Goal: Information Seeking & Learning: Learn about a topic

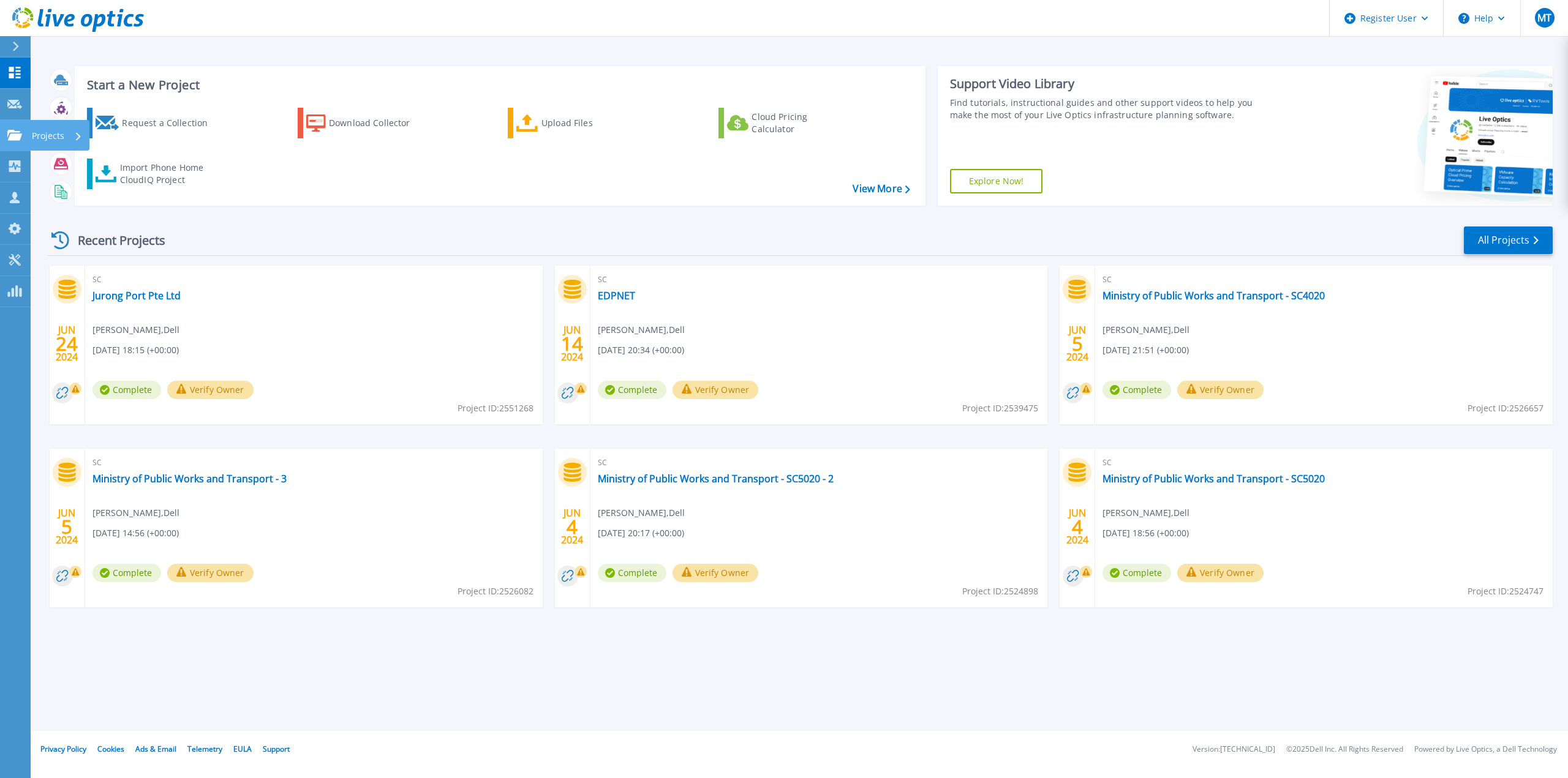
click at [14, 131] on icon at bounding box center [15, 135] width 15 height 10
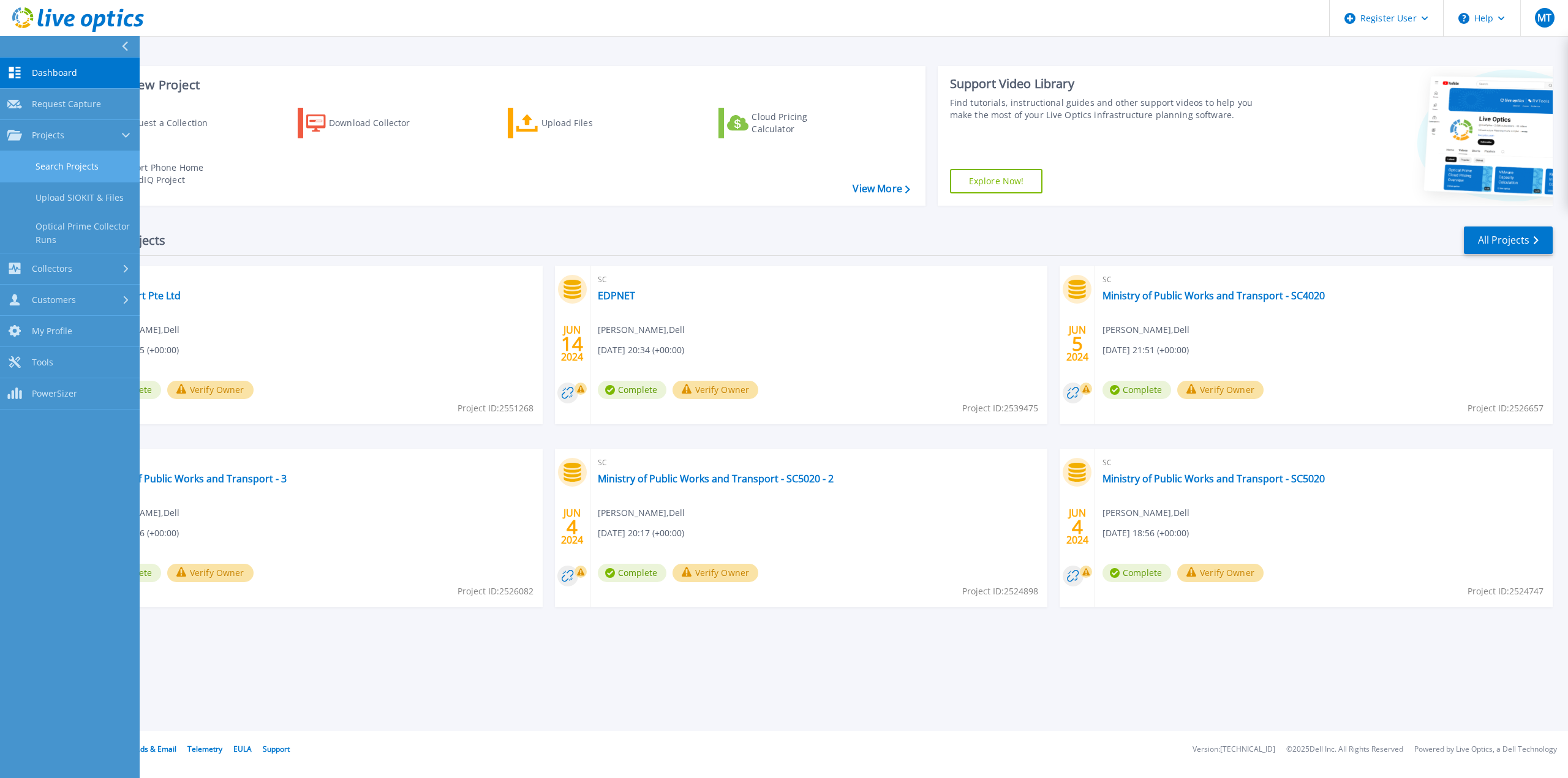
click at [56, 166] on link "Search Projects" at bounding box center [69, 167] width 140 height 31
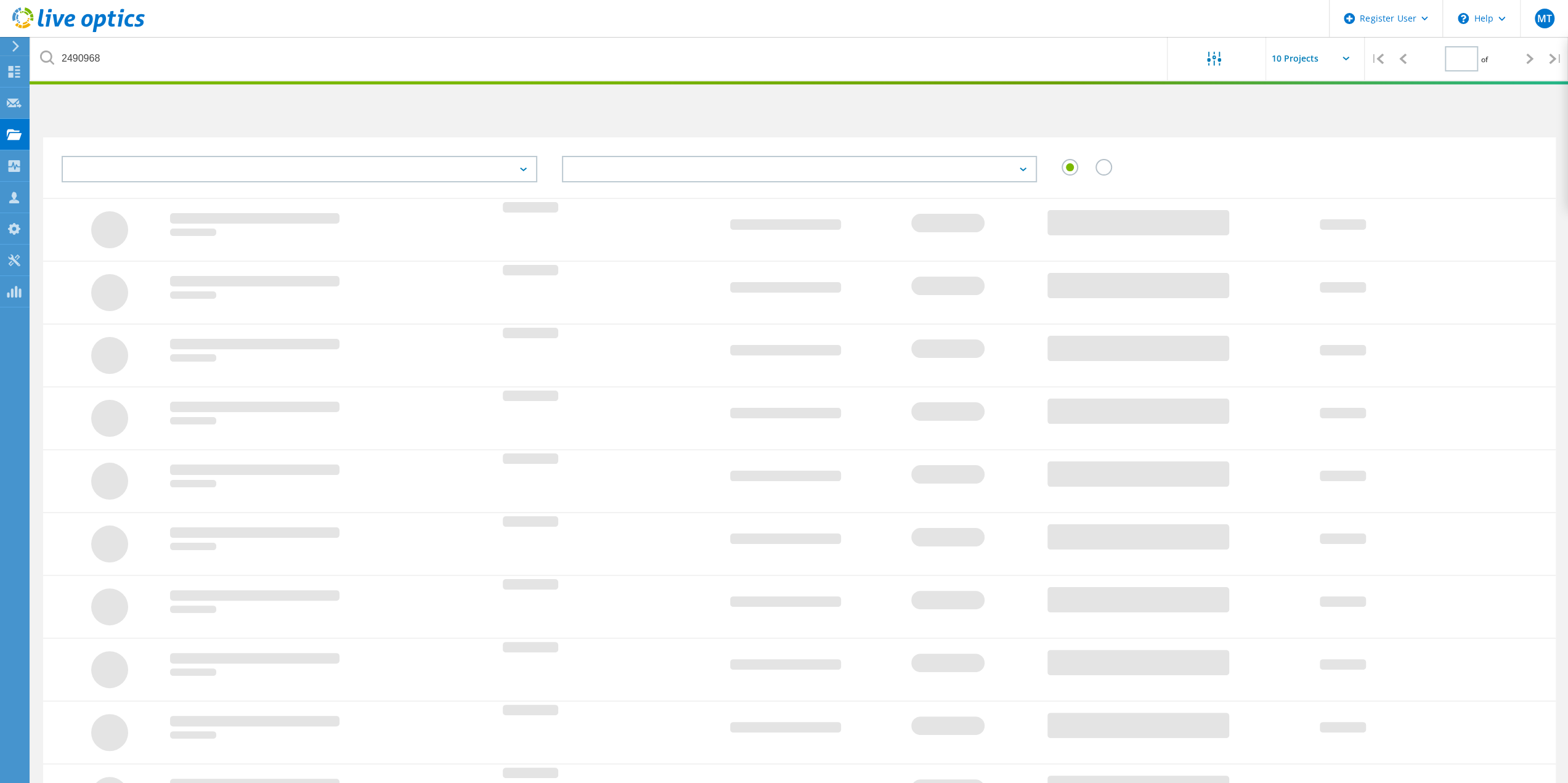
type input "1"
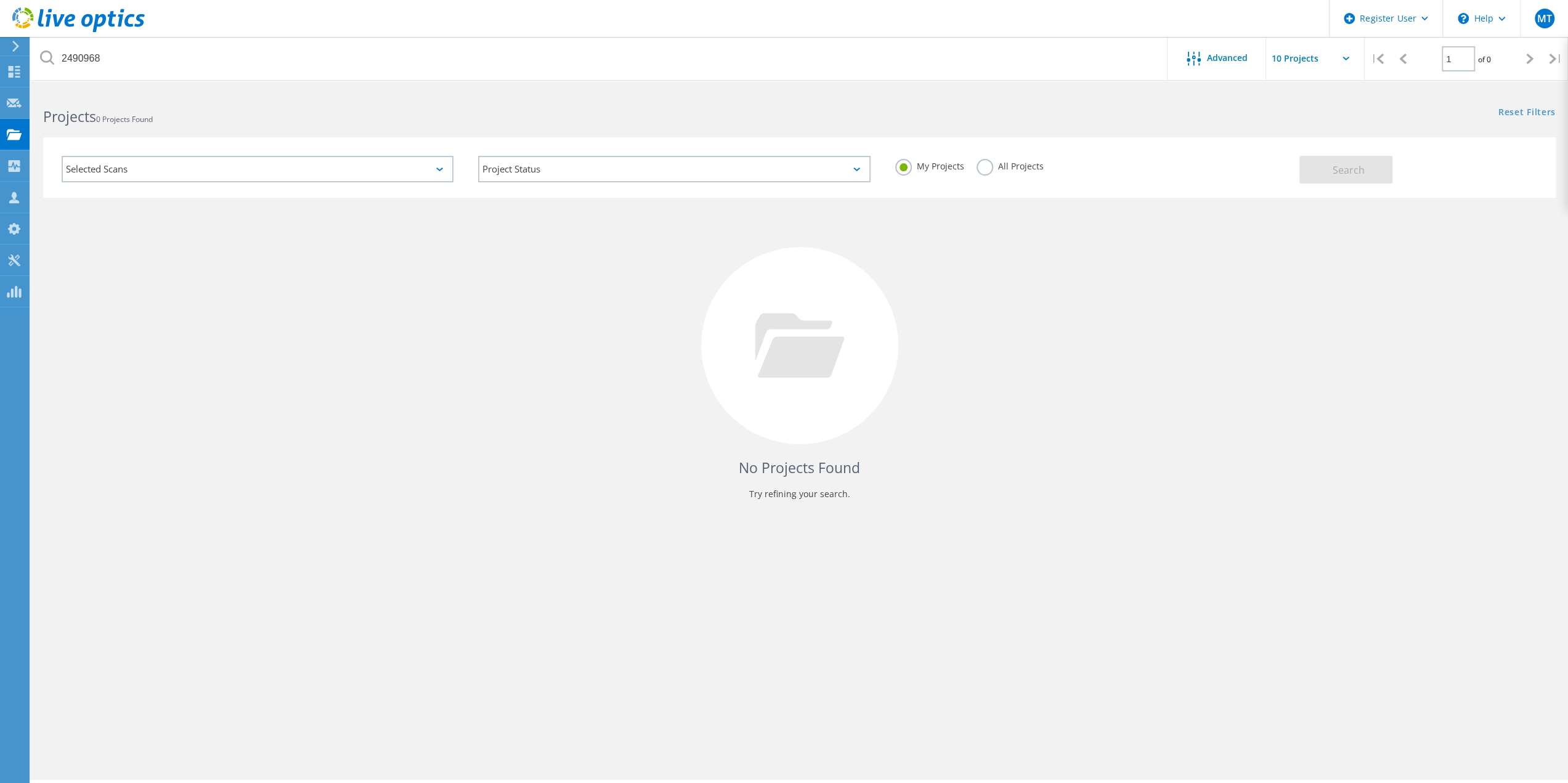
click at [984, 168] on label "All Projects" at bounding box center [1011, 165] width 67 height 12
click at [0, 0] on input "All Projects" at bounding box center [0, 0] width 0 height 0
click at [346, 170] on div "Selected Scans" at bounding box center [258, 169] width 392 height 27
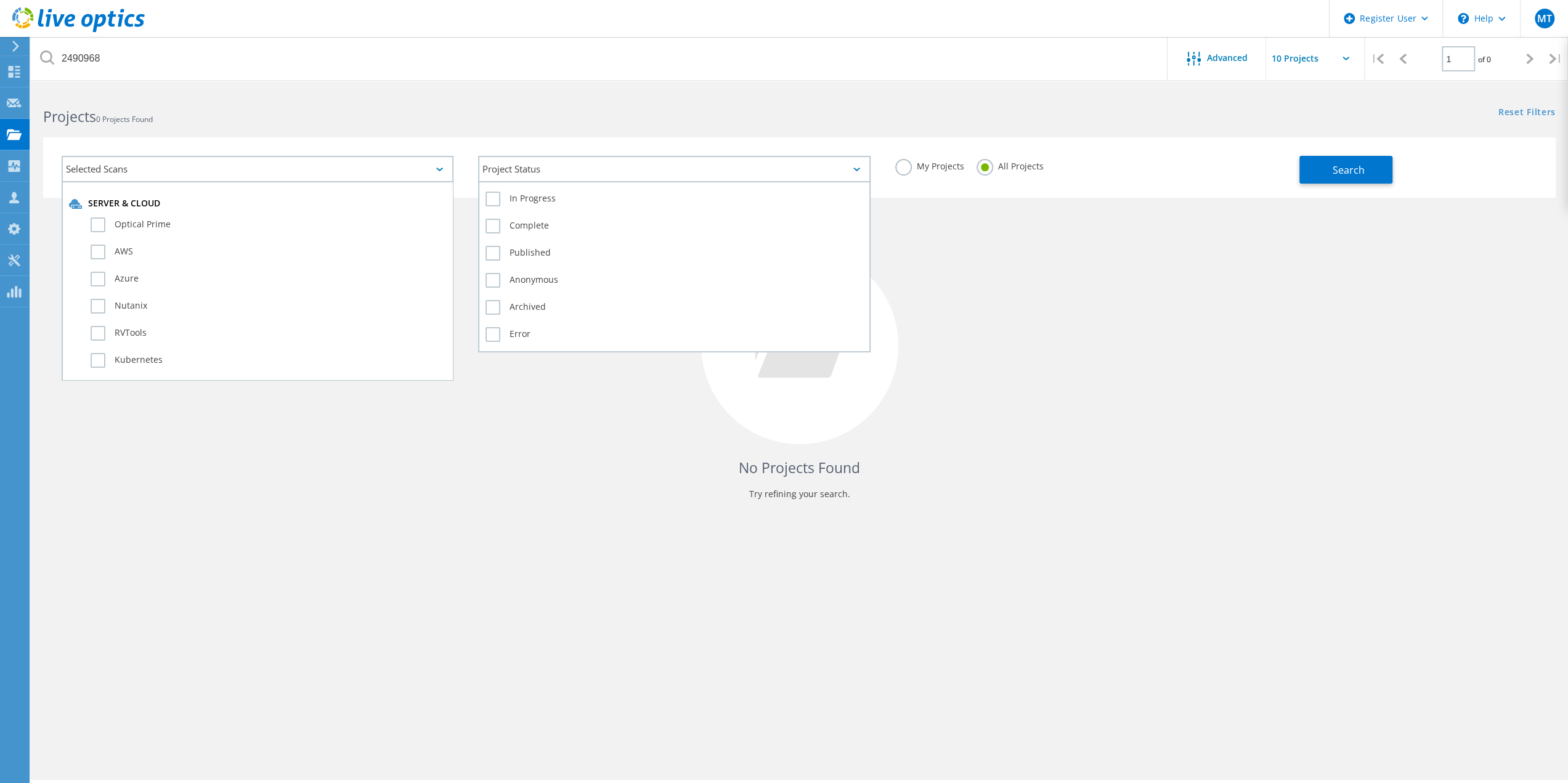
click at [534, 172] on div "Project Status" at bounding box center [674, 169] width 392 height 27
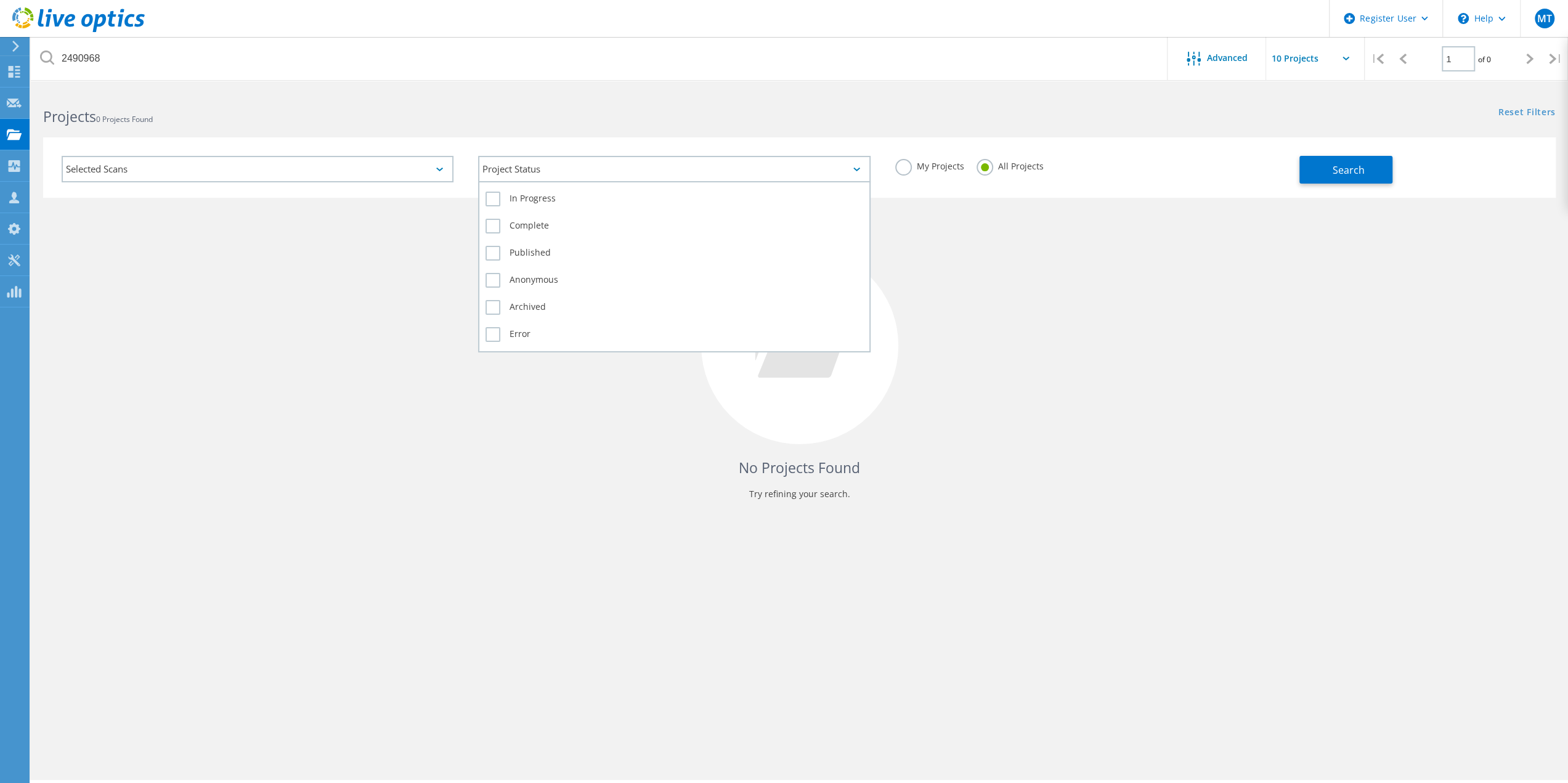
click at [534, 172] on div "Project Status" at bounding box center [674, 169] width 392 height 27
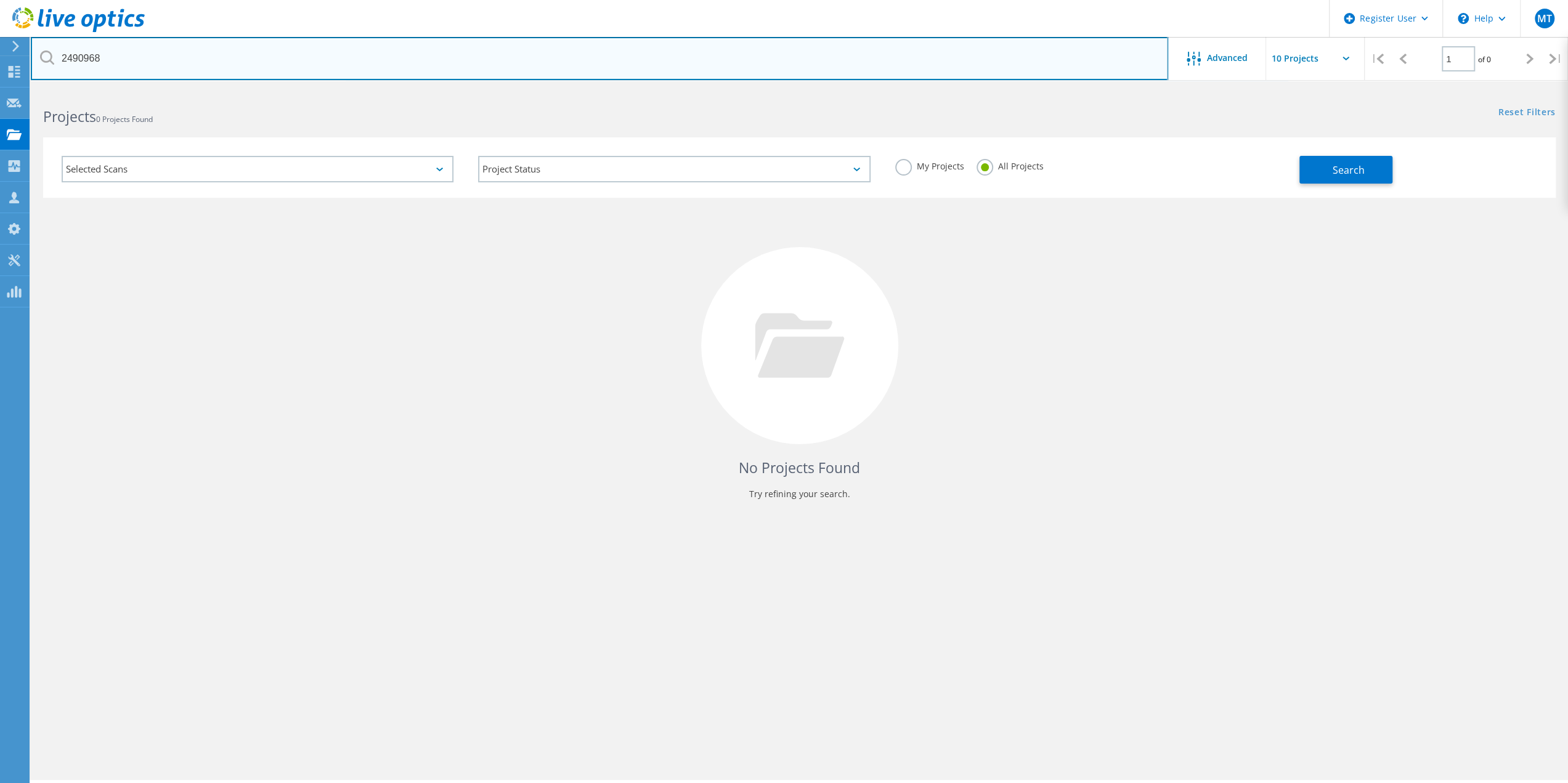
click at [90, 61] on input "2490968" at bounding box center [600, 59] width 1137 height 43
paste input "38255"
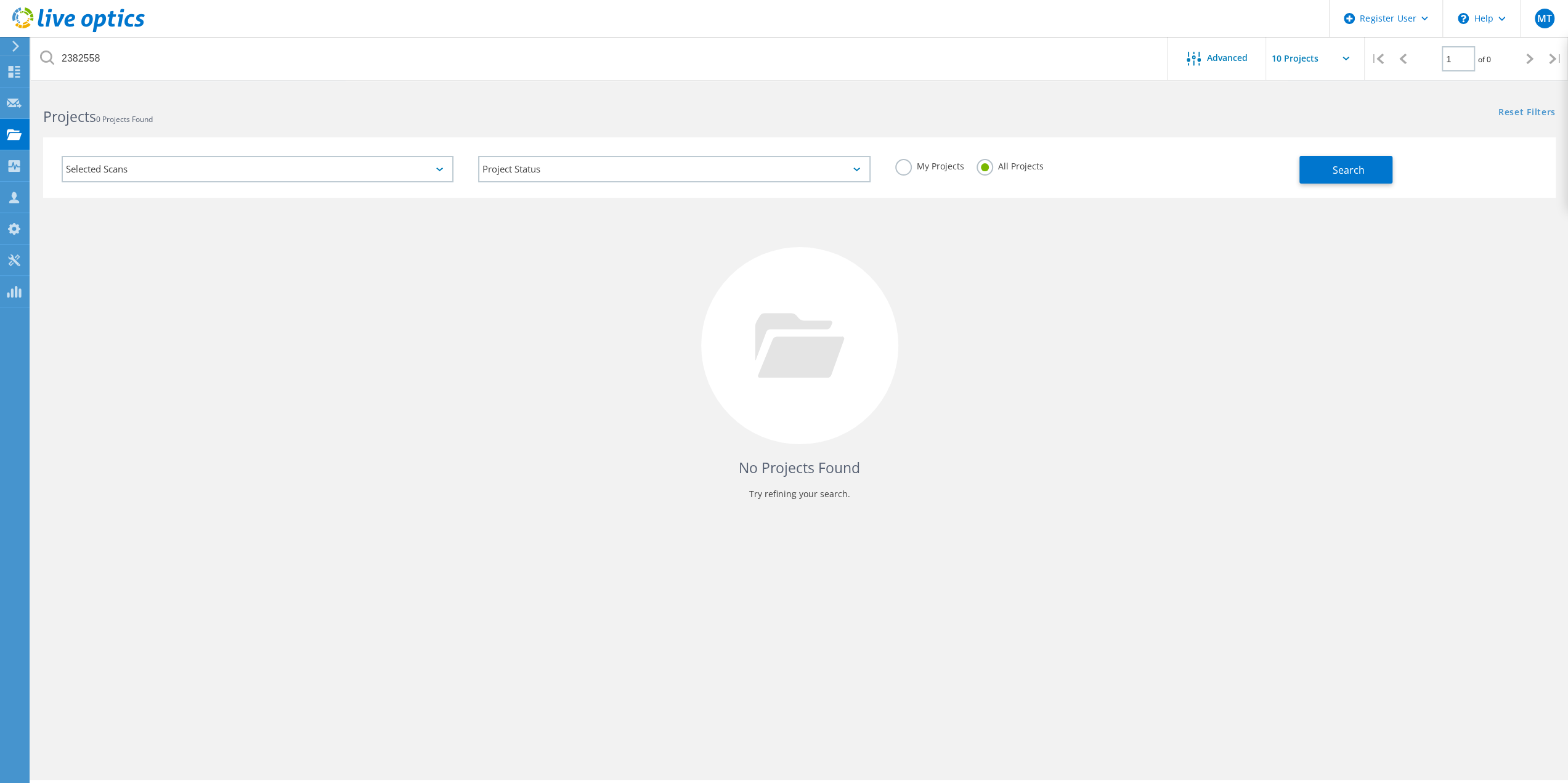
click at [45, 59] on icon at bounding box center [47, 58] width 14 height 14
click at [1360, 162] on button "Search" at bounding box center [1347, 170] width 93 height 28
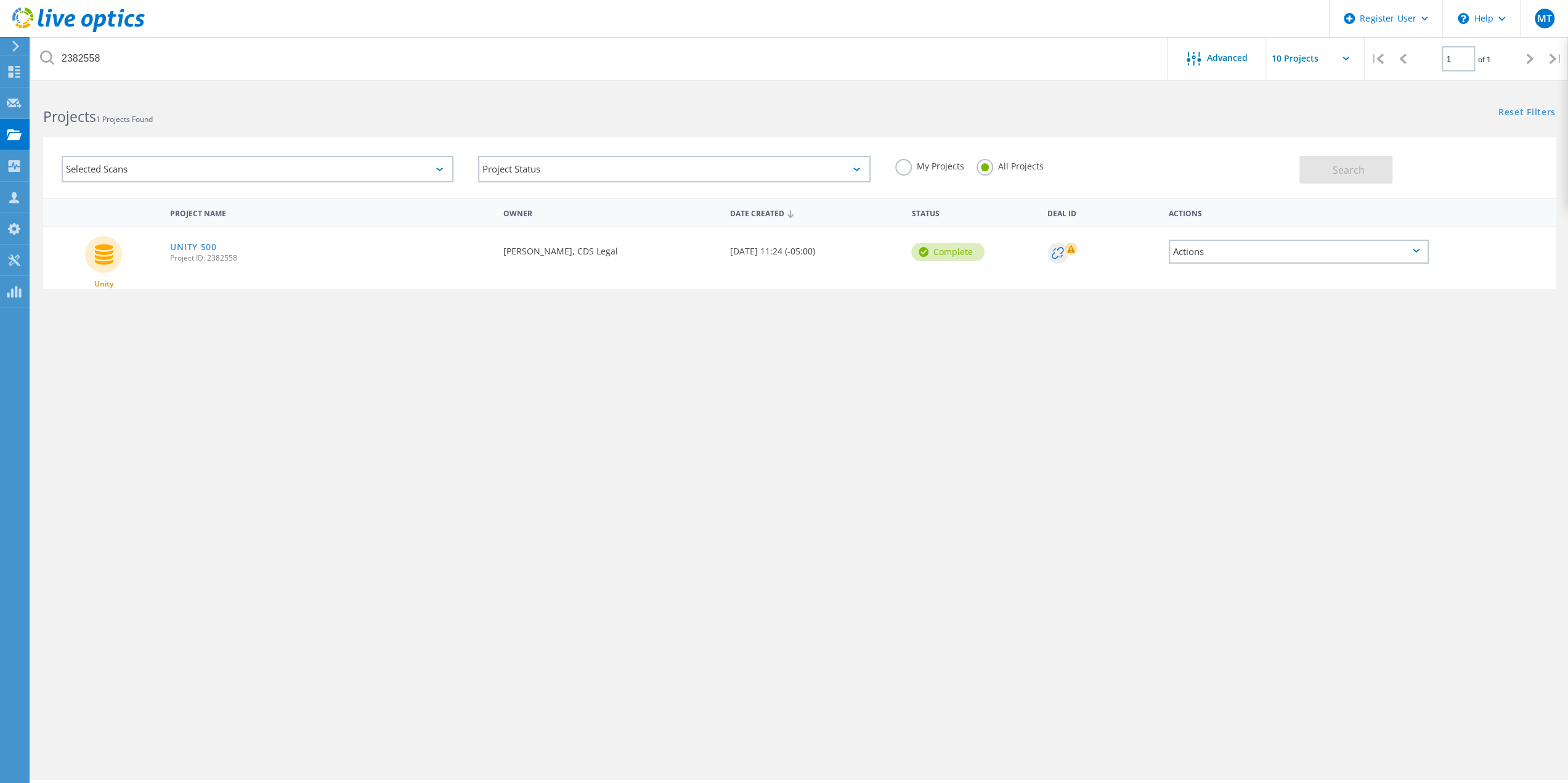
click at [1421, 245] on div "Actions" at bounding box center [1299, 252] width 260 height 24
click at [1233, 244] on div "Download PPT" at bounding box center [1298, 242] width 258 height 19
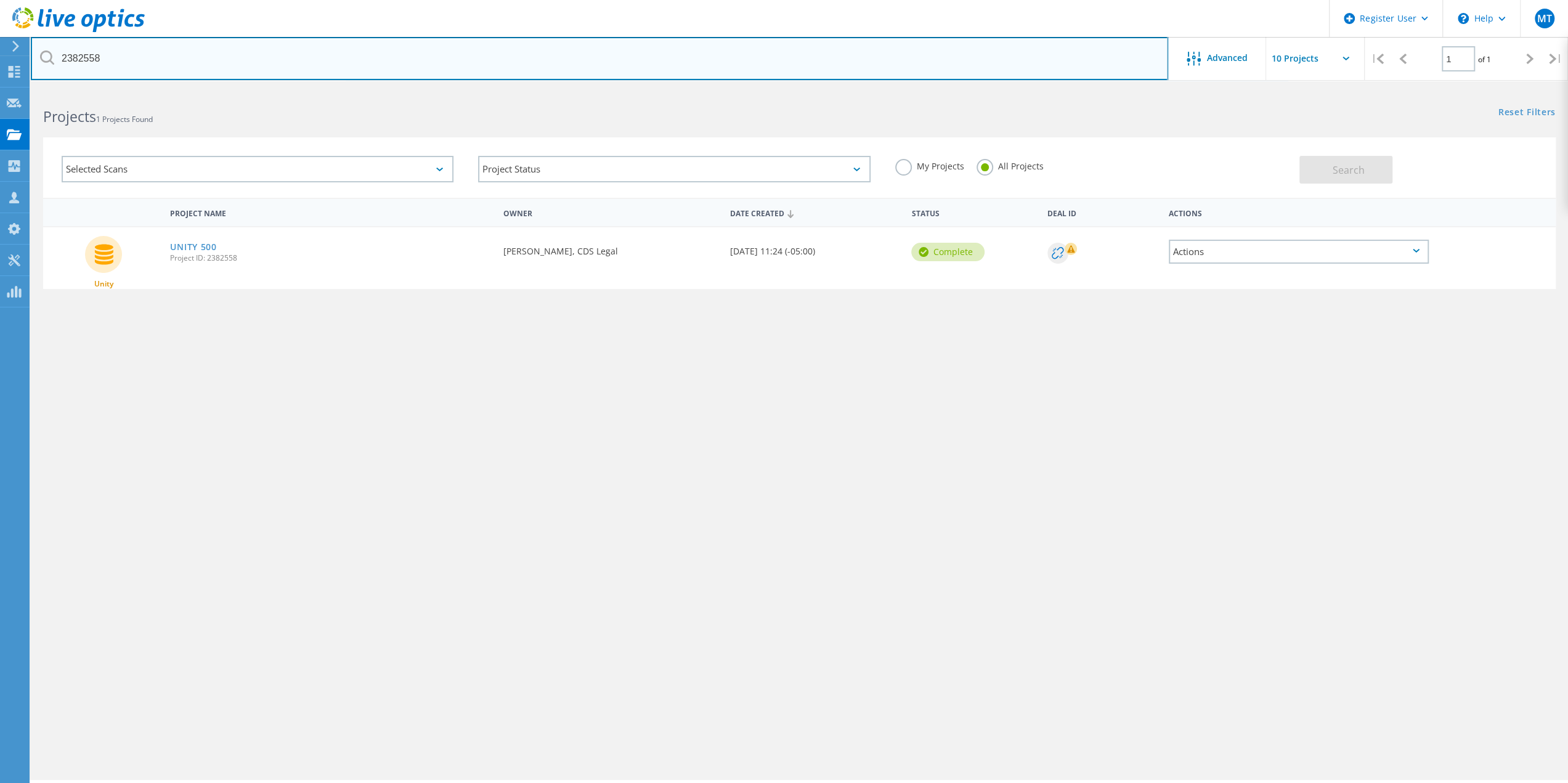
click at [90, 55] on input "2382558" at bounding box center [600, 59] width 1137 height 43
paste input "07"
type input "2382507"
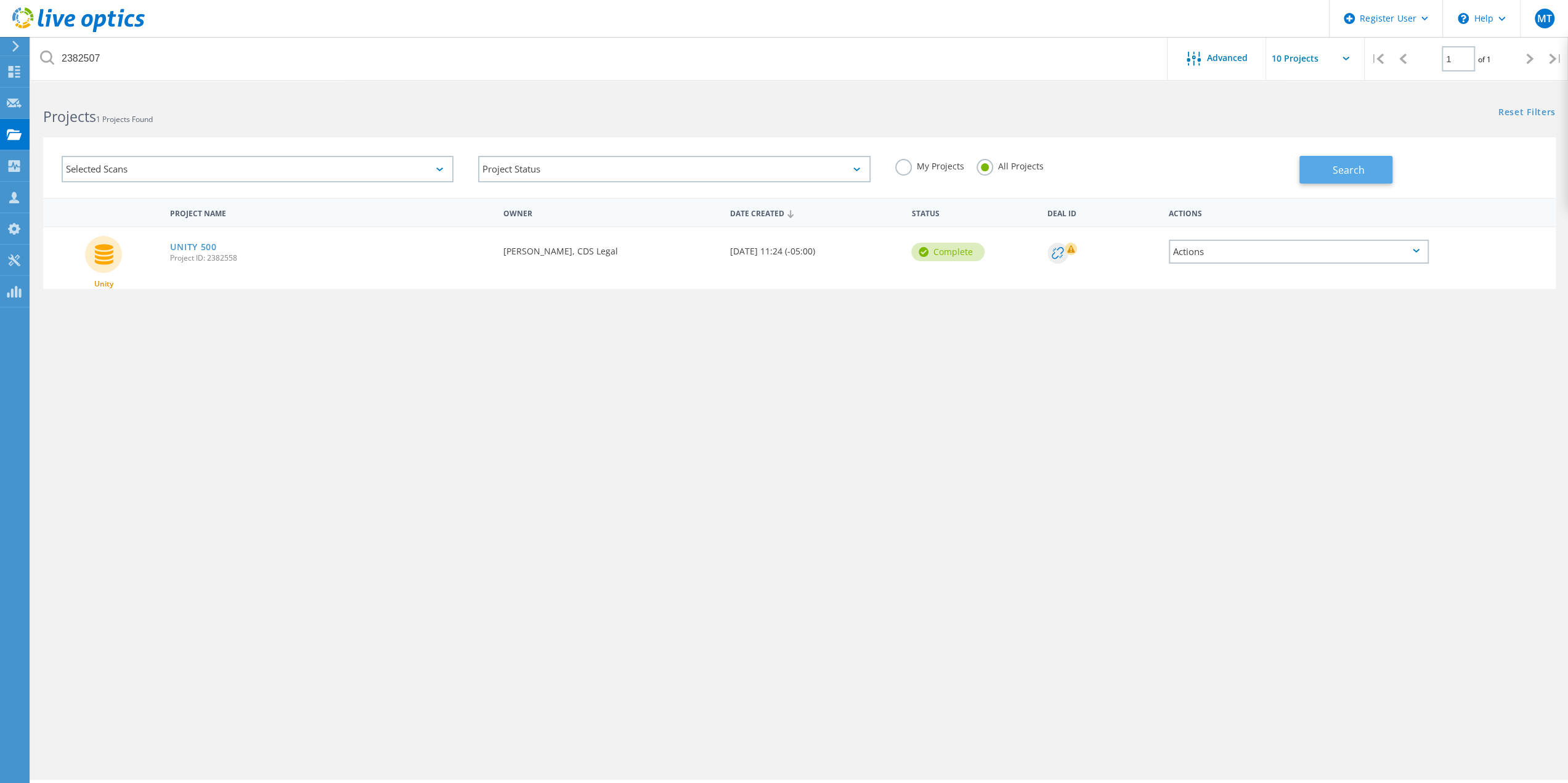
click at [1341, 167] on span "Search" at bounding box center [1348, 171] width 32 height 14
click at [1417, 248] on div "Actions" at bounding box center [1299, 252] width 260 height 24
click at [1230, 241] on div "Download PPT" at bounding box center [1298, 242] width 258 height 19
click at [1422, 254] on div "Actions" at bounding box center [1299, 252] width 260 height 24
click at [1253, 220] on div "Project Details" at bounding box center [1298, 223] width 258 height 19
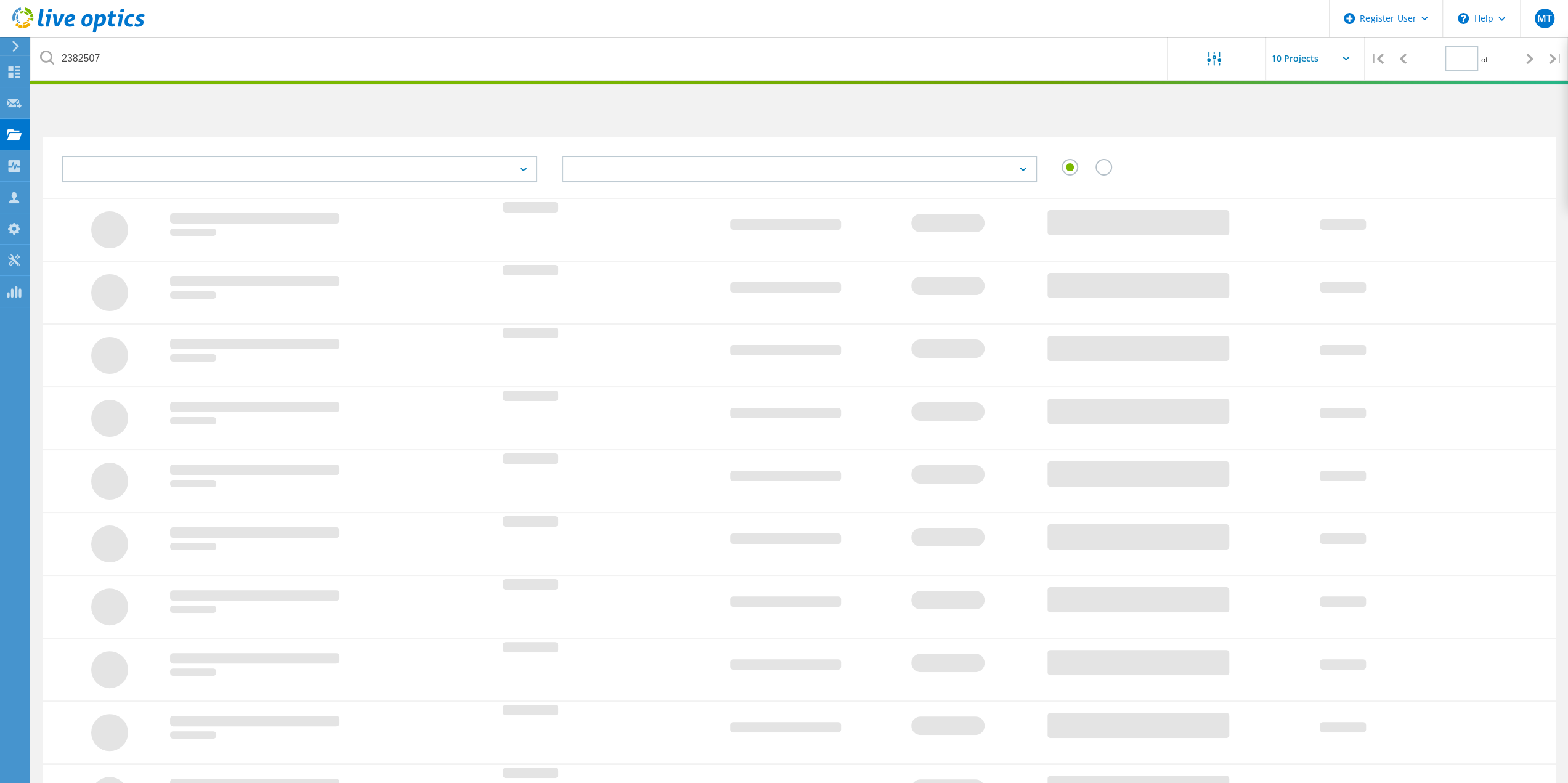
type input "1"
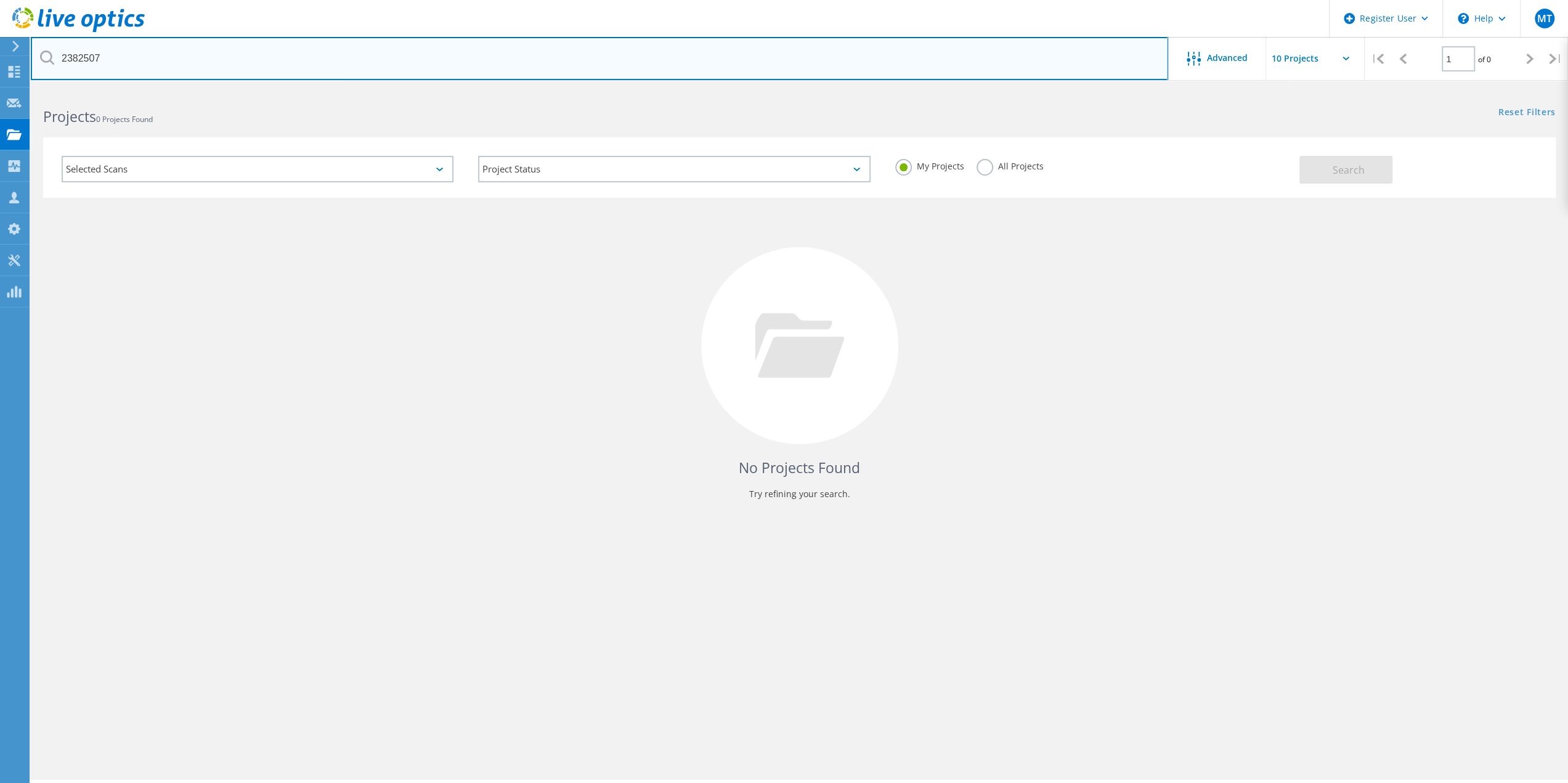
click at [90, 59] on input "2382507" at bounding box center [600, 59] width 1137 height 43
paste input "492"
type input "2382492"
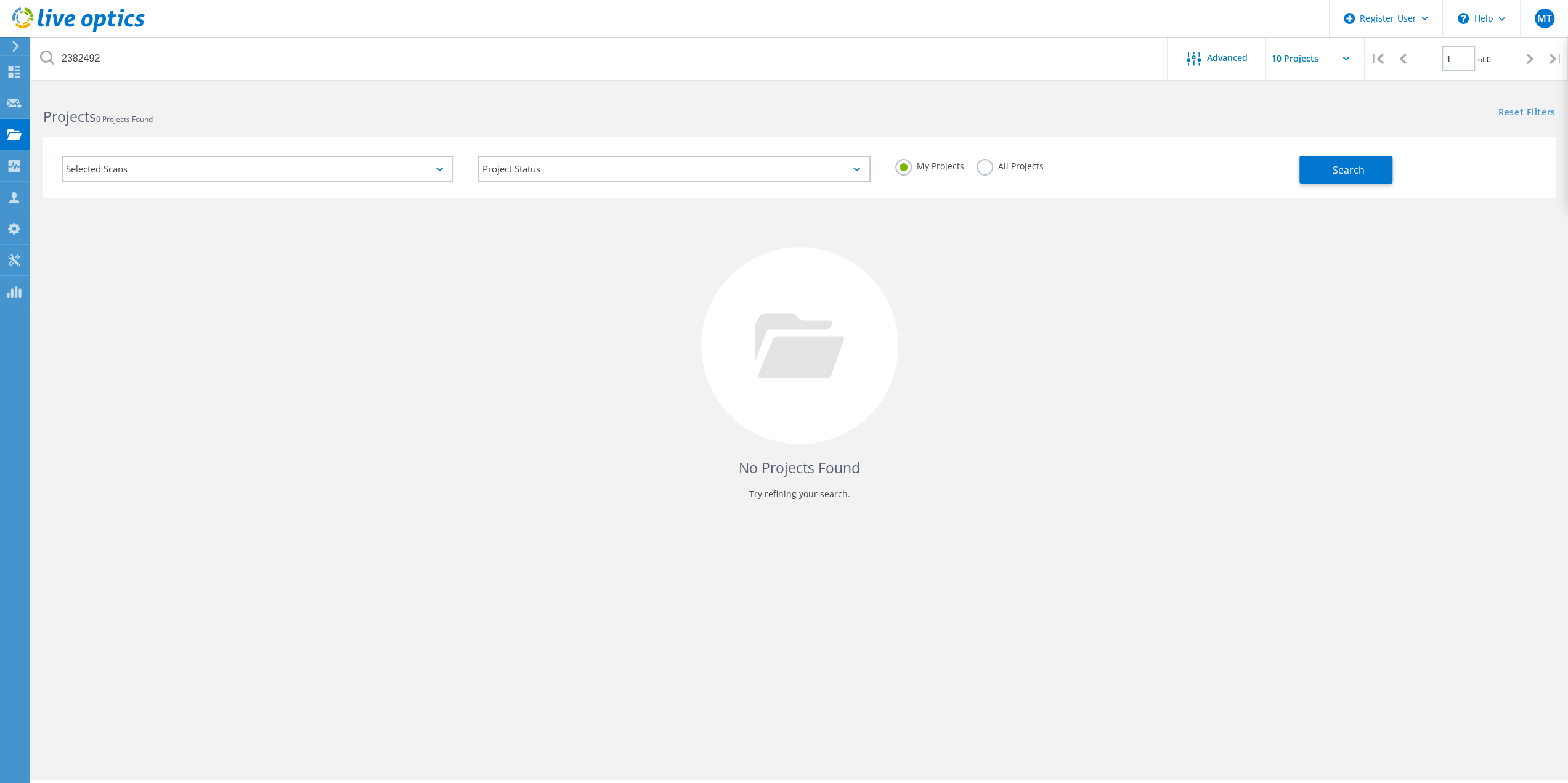
click at [985, 166] on label "All Projects" at bounding box center [1011, 165] width 67 height 12
click at [0, 0] on input "All Projects" at bounding box center [0, 0] width 0 height 0
click at [1330, 173] on button "Search" at bounding box center [1347, 170] width 93 height 28
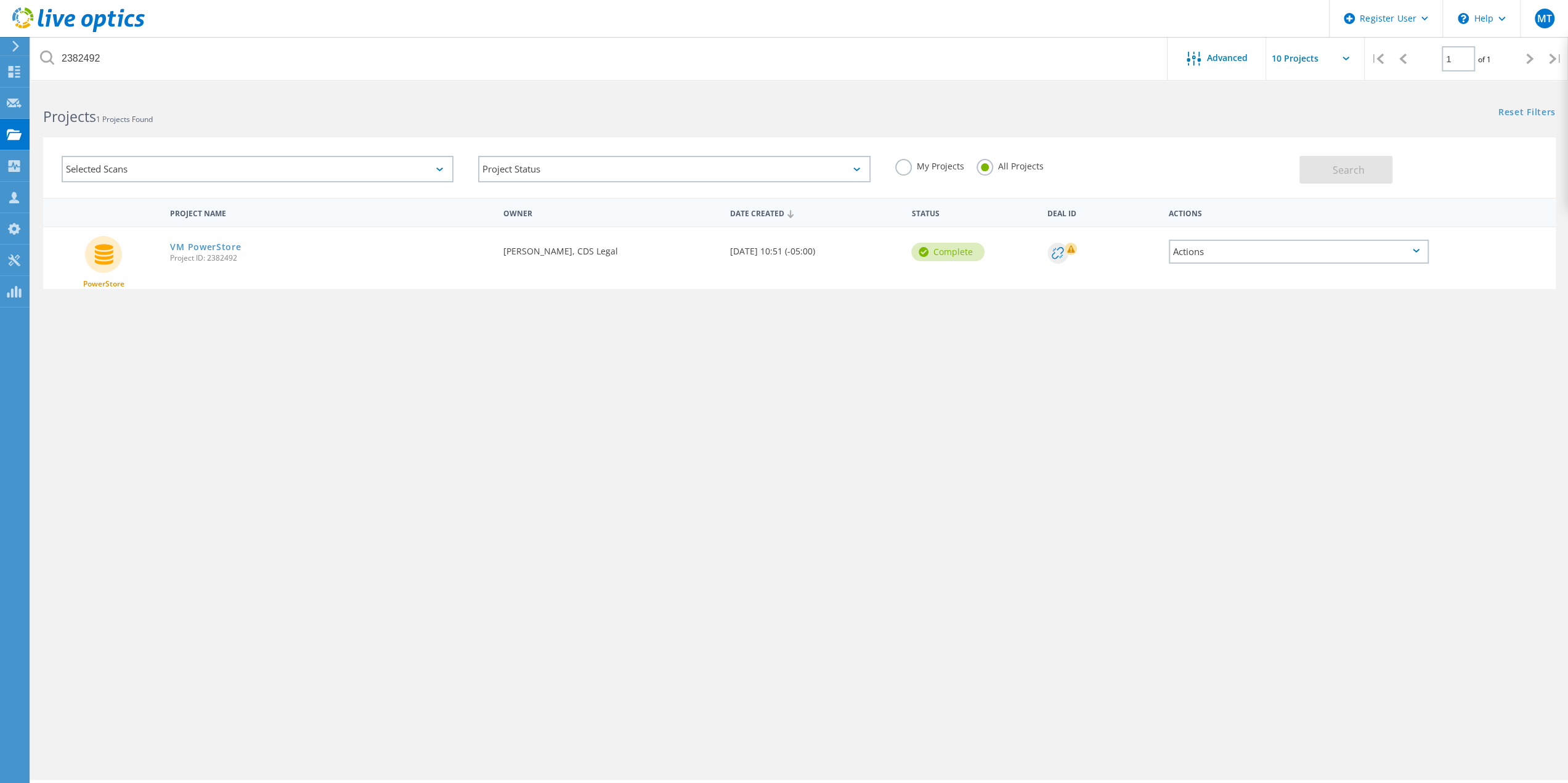
click at [1420, 247] on div "Actions" at bounding box center [1299, 252] width 260 height 24
click at [1252, 231] on div "Project Details" at bounding box center [1298, 233] width 258 height 19
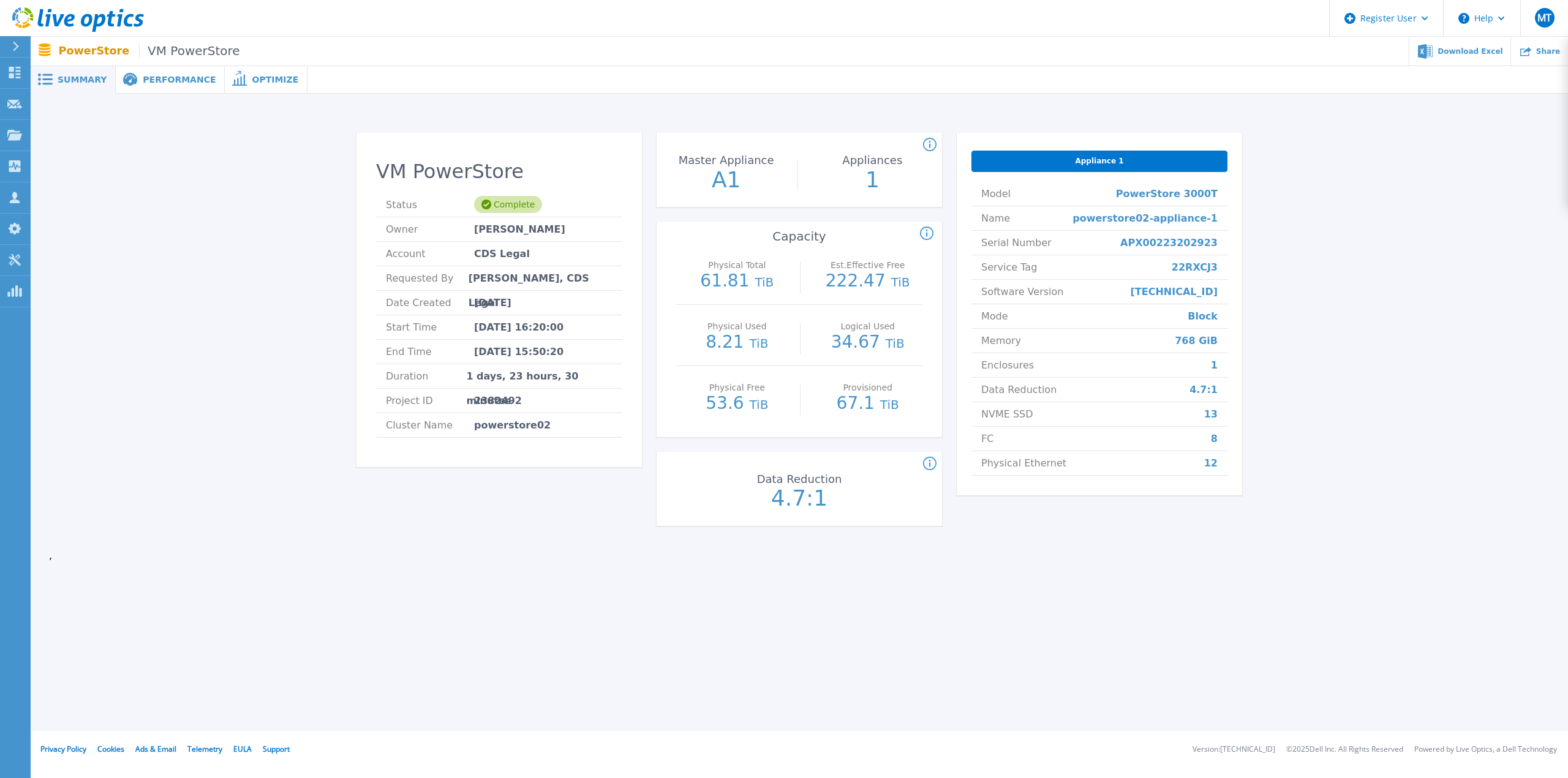
click at [158, 77] on span "Performance" at bounding box center [179, 80] width 73 height 9
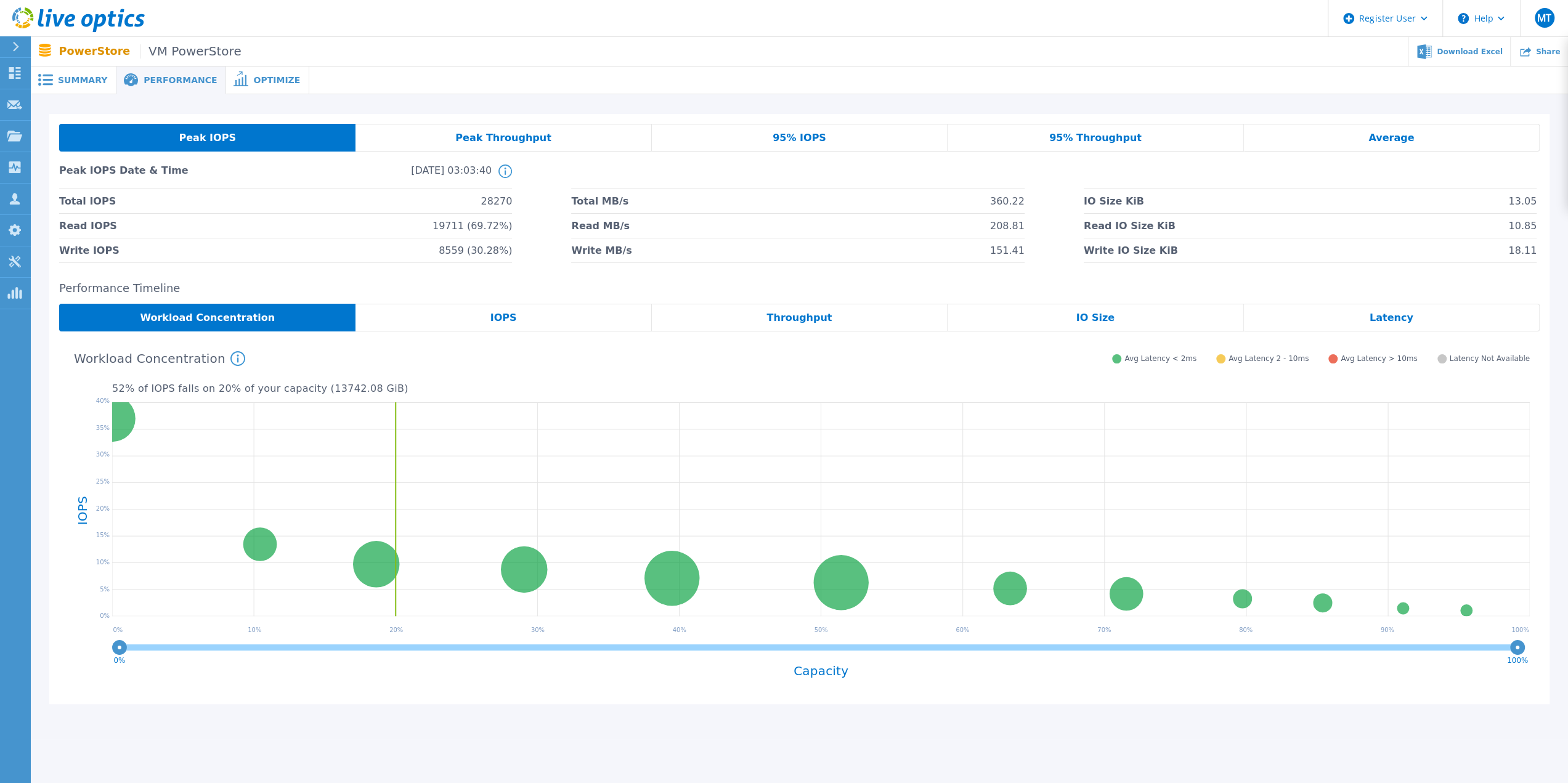
click at [77, 77] on span "Summary" at bounding box center [82, 80] width 49 height 9
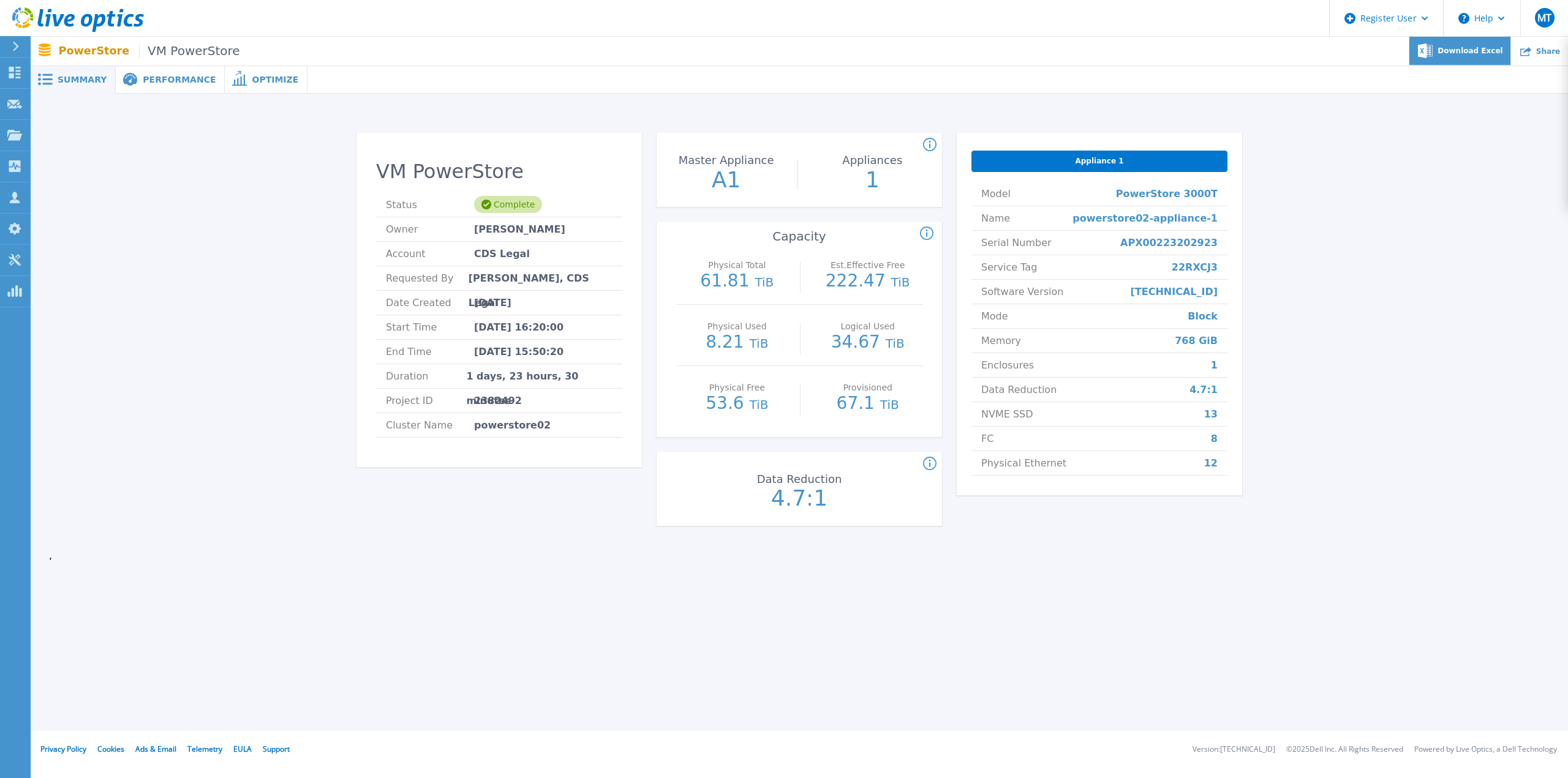
click at [1476, 49] on span "Download Excel" at bounding box center [1470, 50] width 65 height 8
click at [157, 80] on span "Performance" at bounding box center [179, 80] width 73 height 9
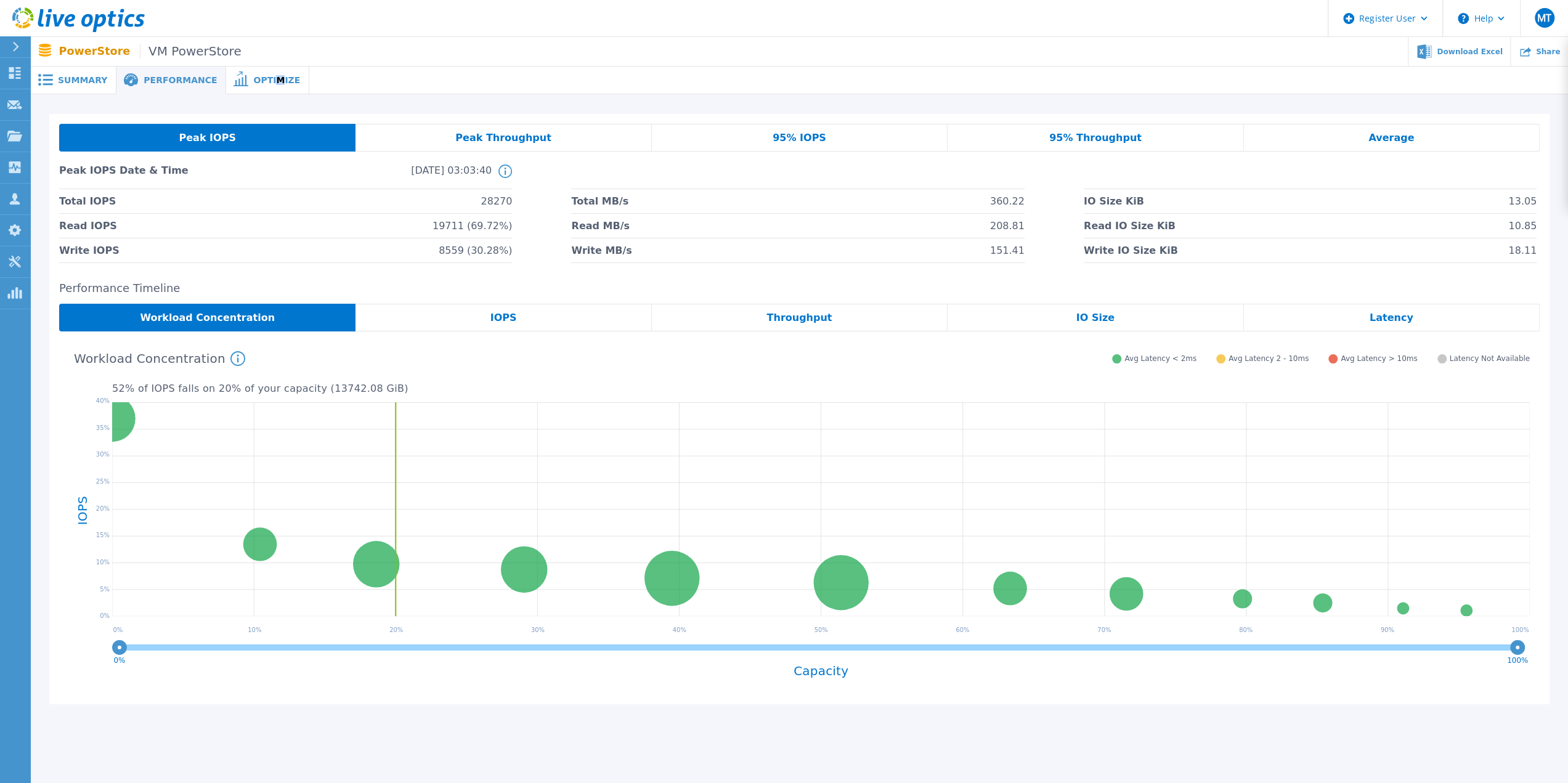
click at [257, 82] on span "Optimize" at bounding box center [277, 80] width 47 height 9
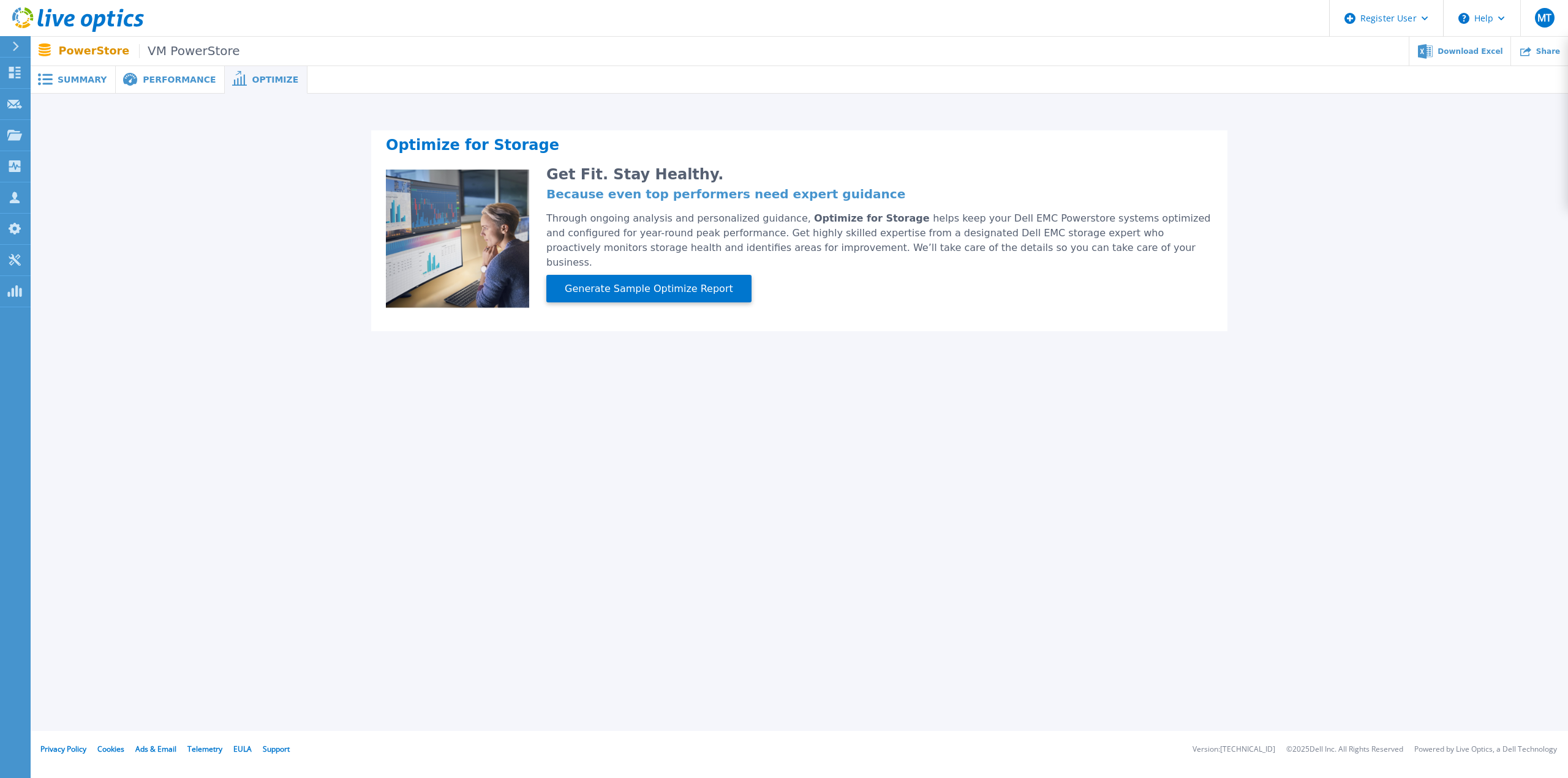
click at [166, 81] on span "Performance" at bounding box center [179, 80] width 73 height 9
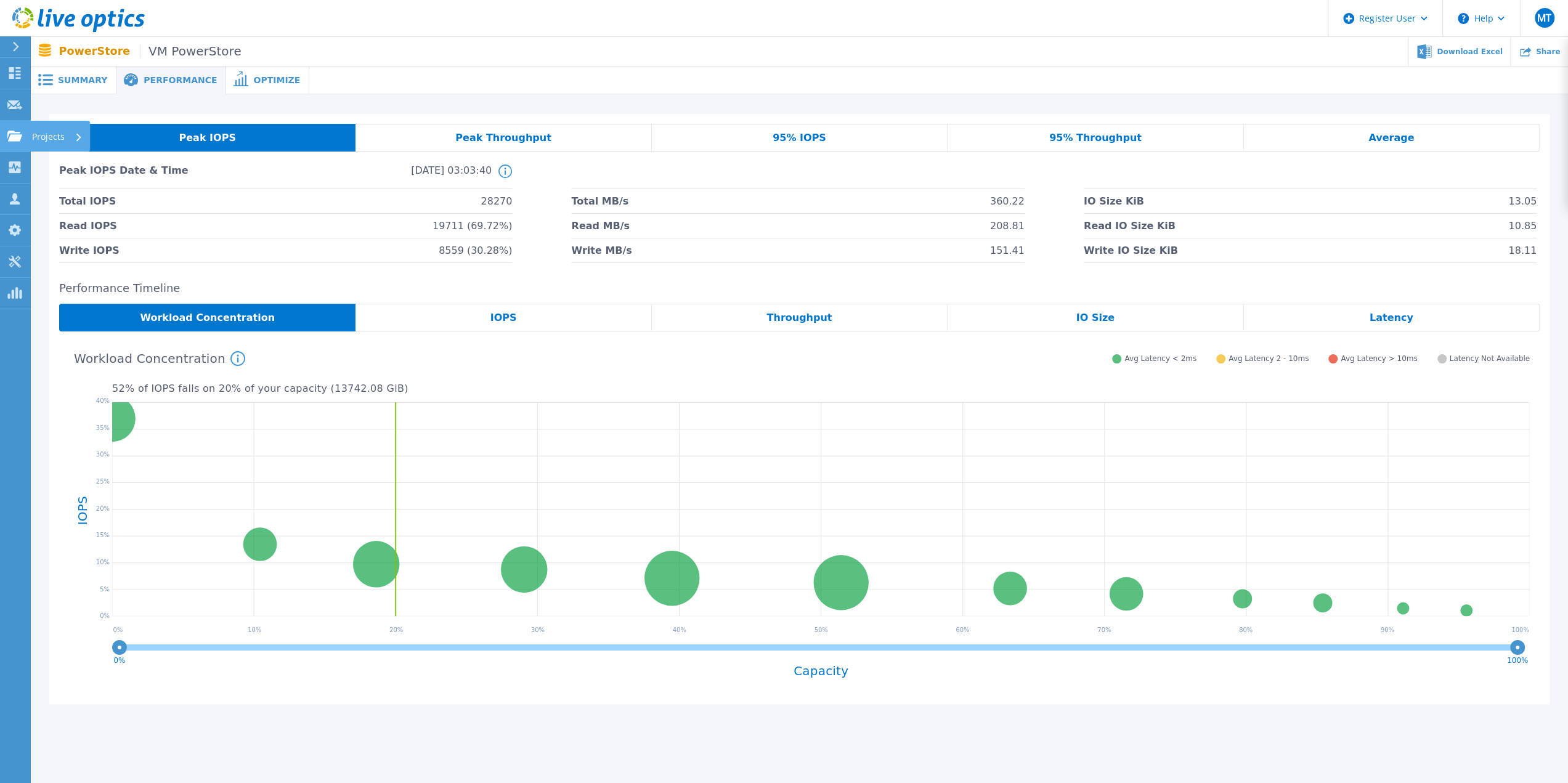
click at [18, 138] on icon at bounding box center [15, 136] width 15 height 10
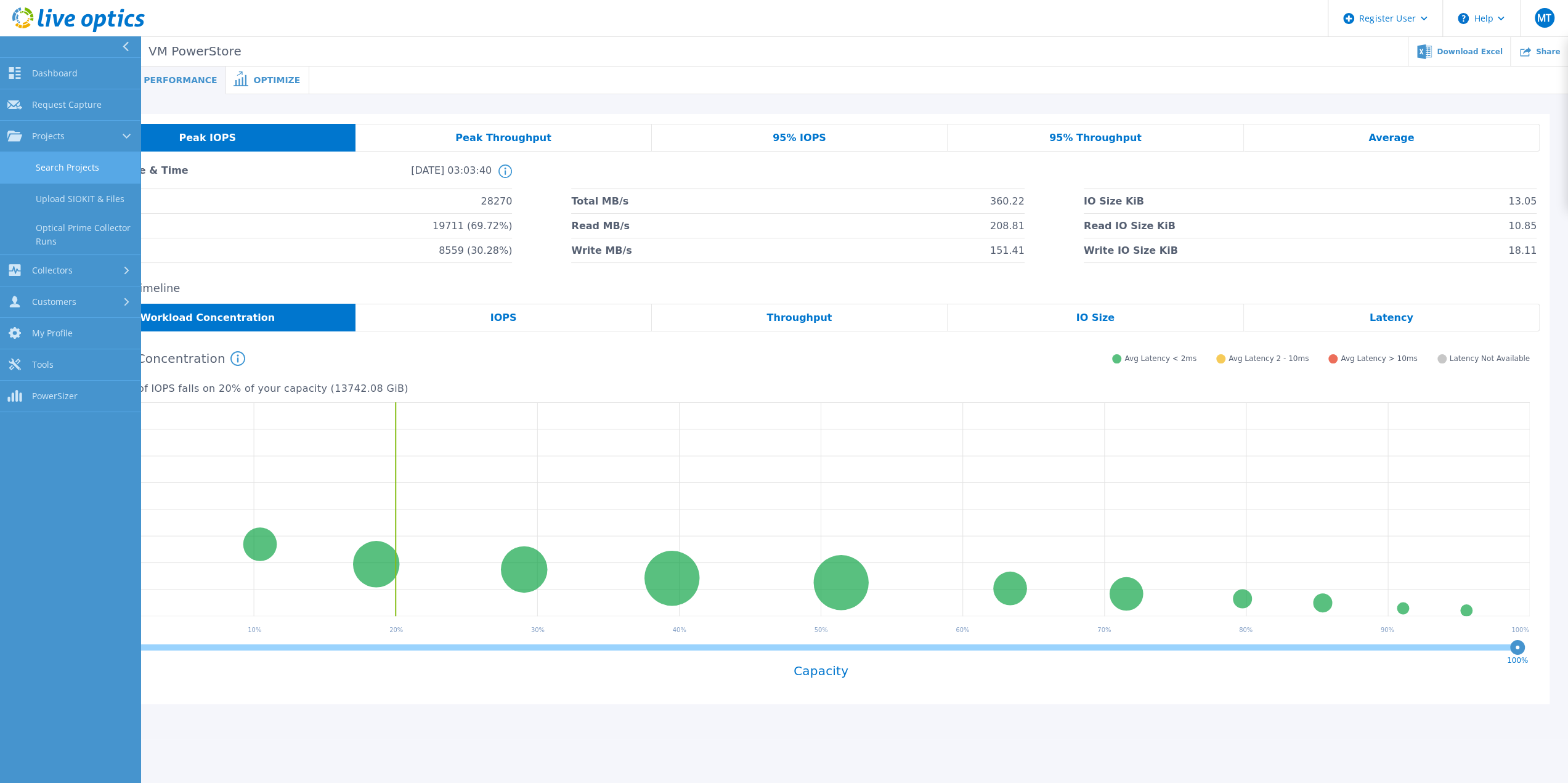
click at [70, 164] on link "Search Projects" at bounding box center [70, 168] width 140 height 31
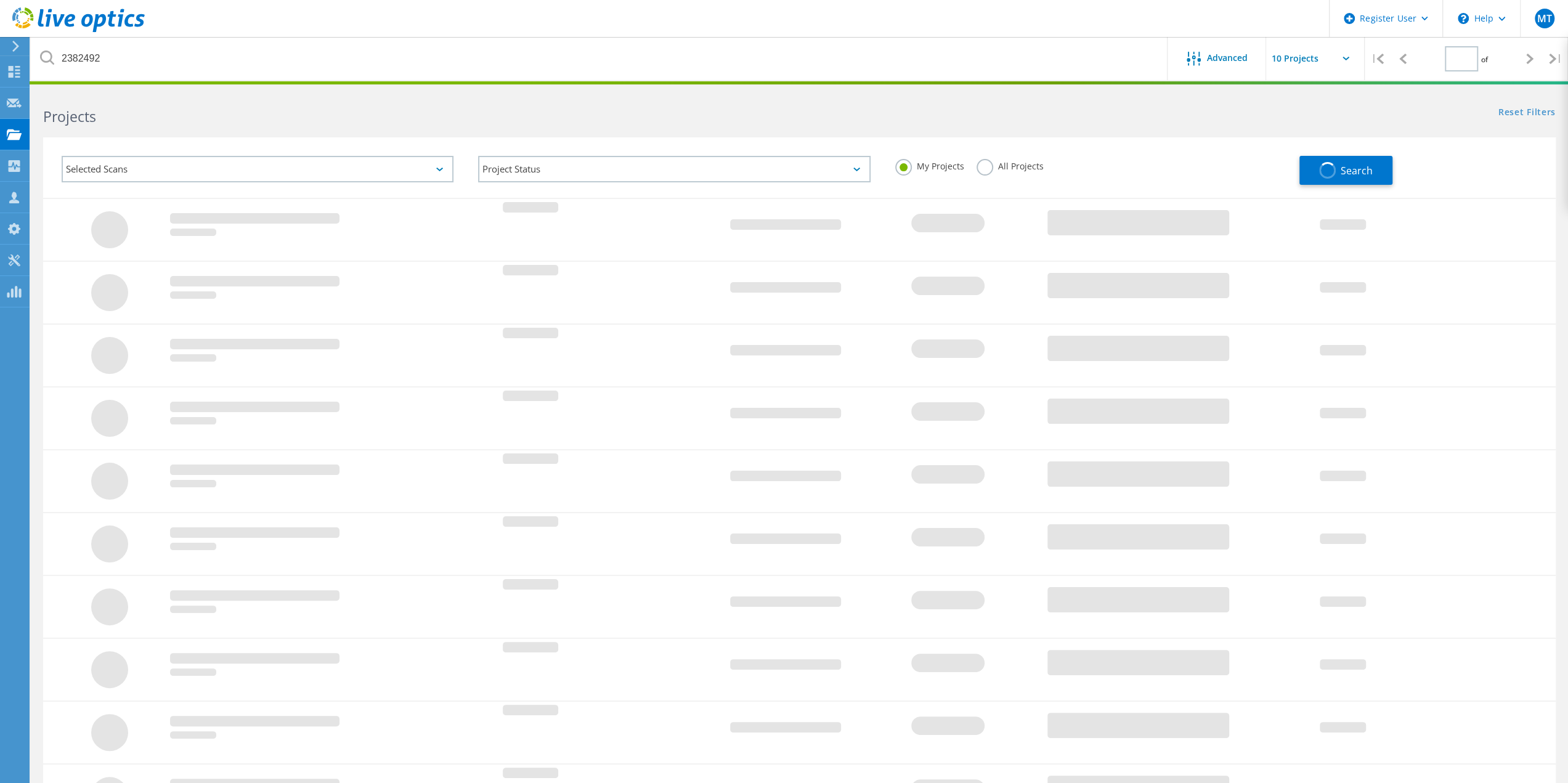
type input "1"
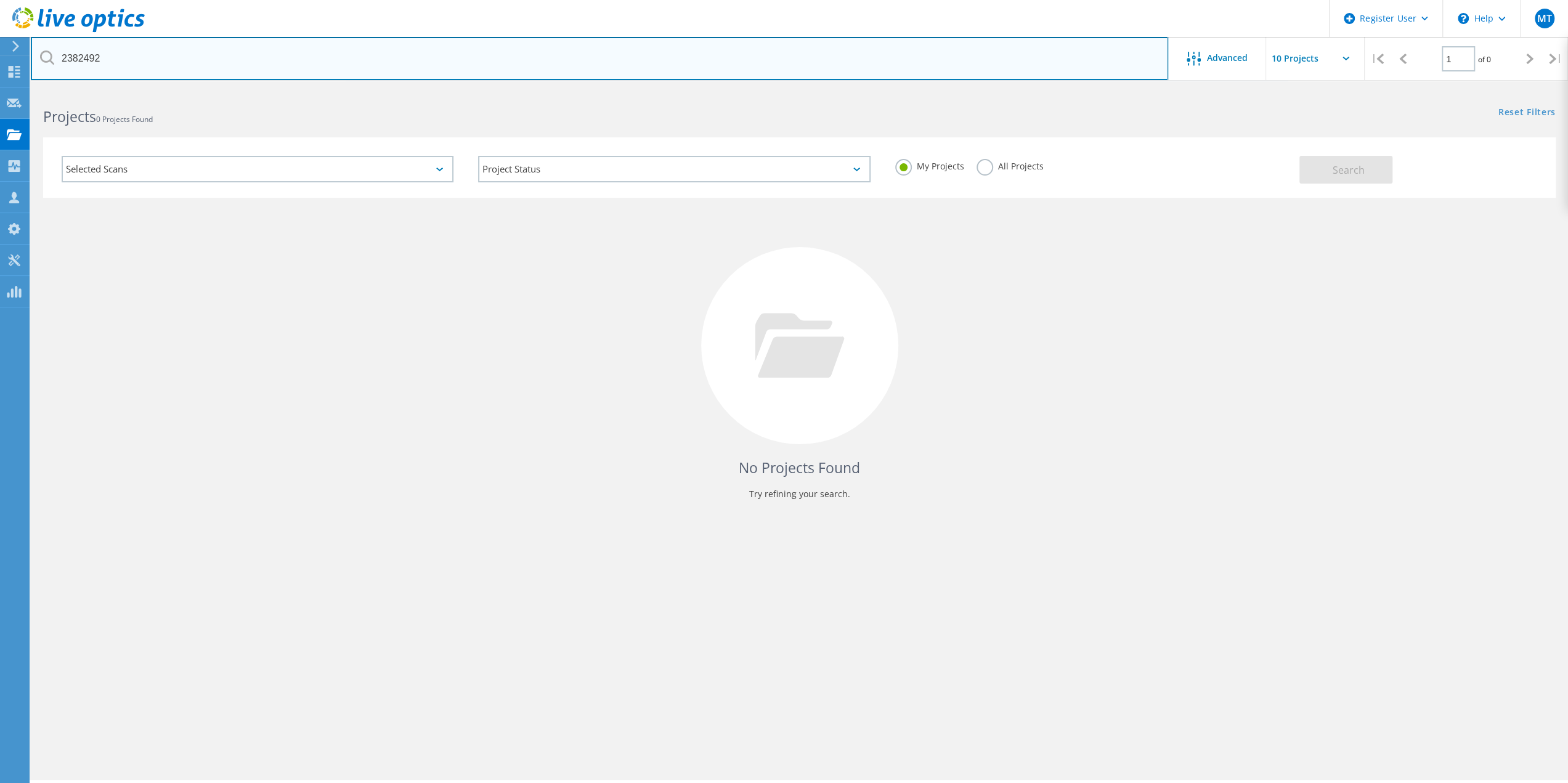
click at [86, 62] on input "2382492" at bounding box center [600, 59] width 1137 height 43
paste input "73"
type input "2382473"
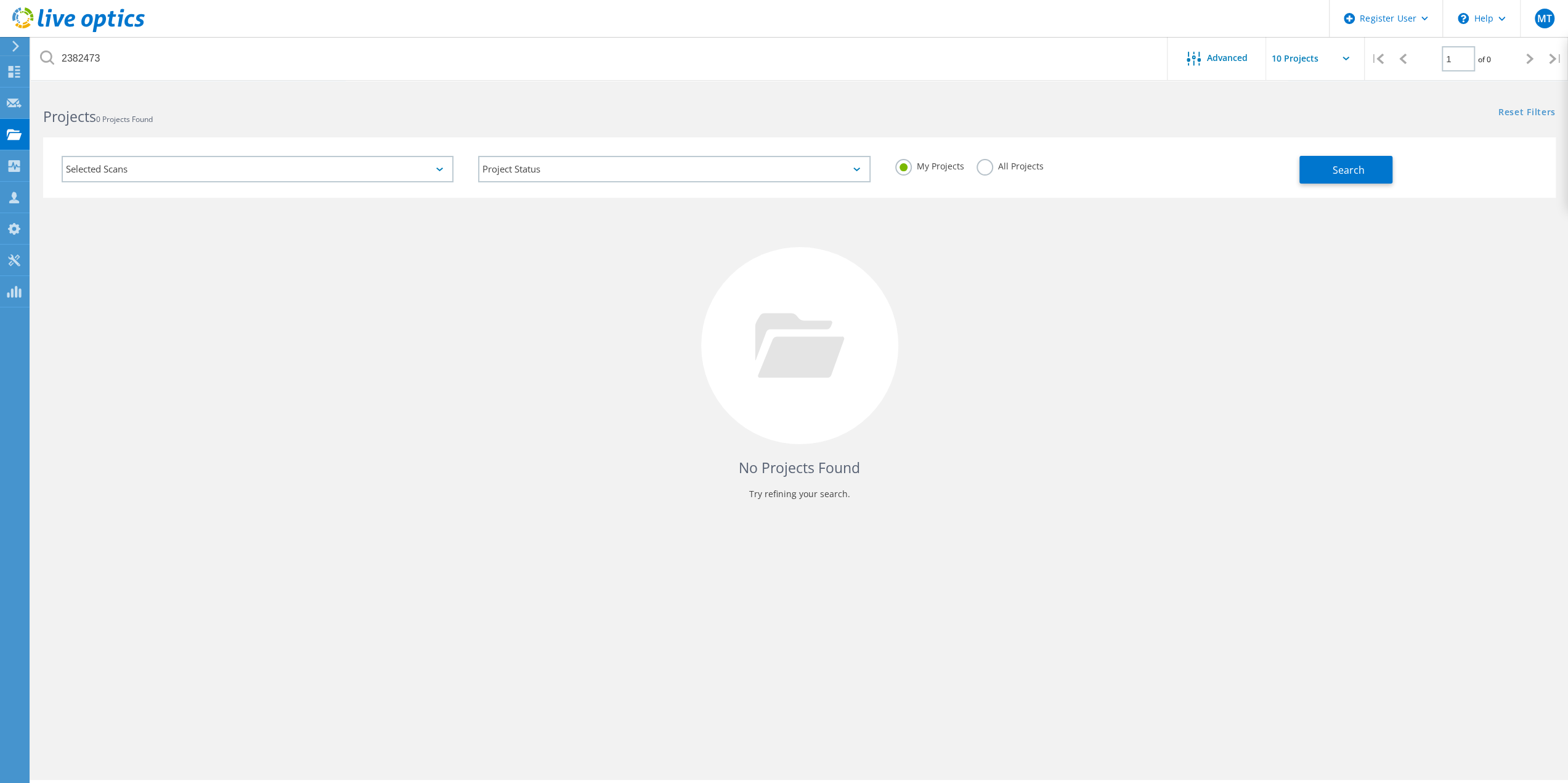
click at [985, 170] on label "All Projects" at bounding box center [1011, 165] width 67 height 12
click at [0, 0] on input "All Projects" at bounding box center [0, 0] width 0 height 0
click at [1331, 172] on button "Search" at bounding box center [1347, 170] width 93 height 28
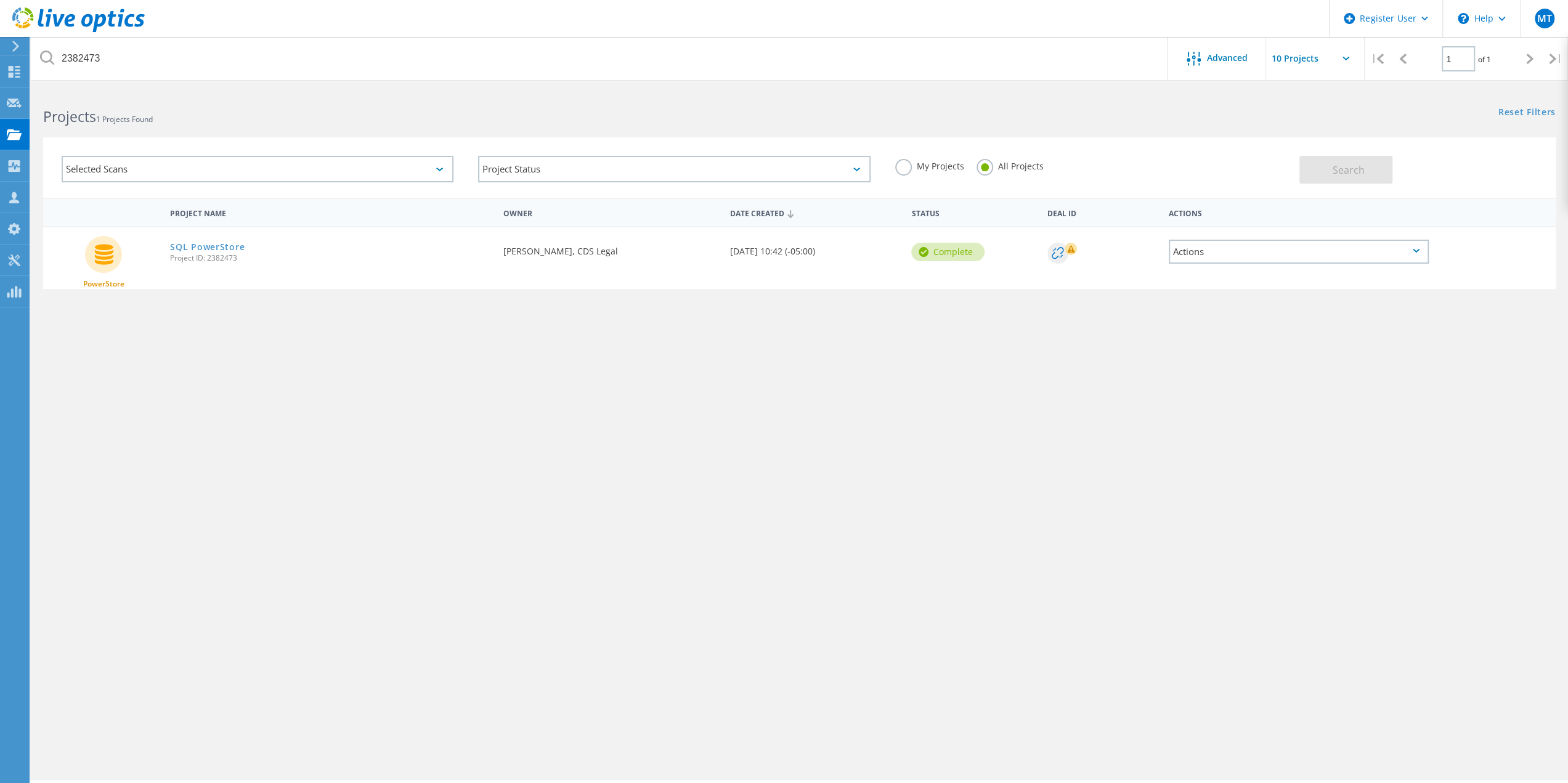
click at [1366, 252] on div "Actions" at bounding box center [1299, 252] width 260 height 24
click at [1291, 234] on div "Project Details" at bounding box center [1298, 233] width 258 height 19
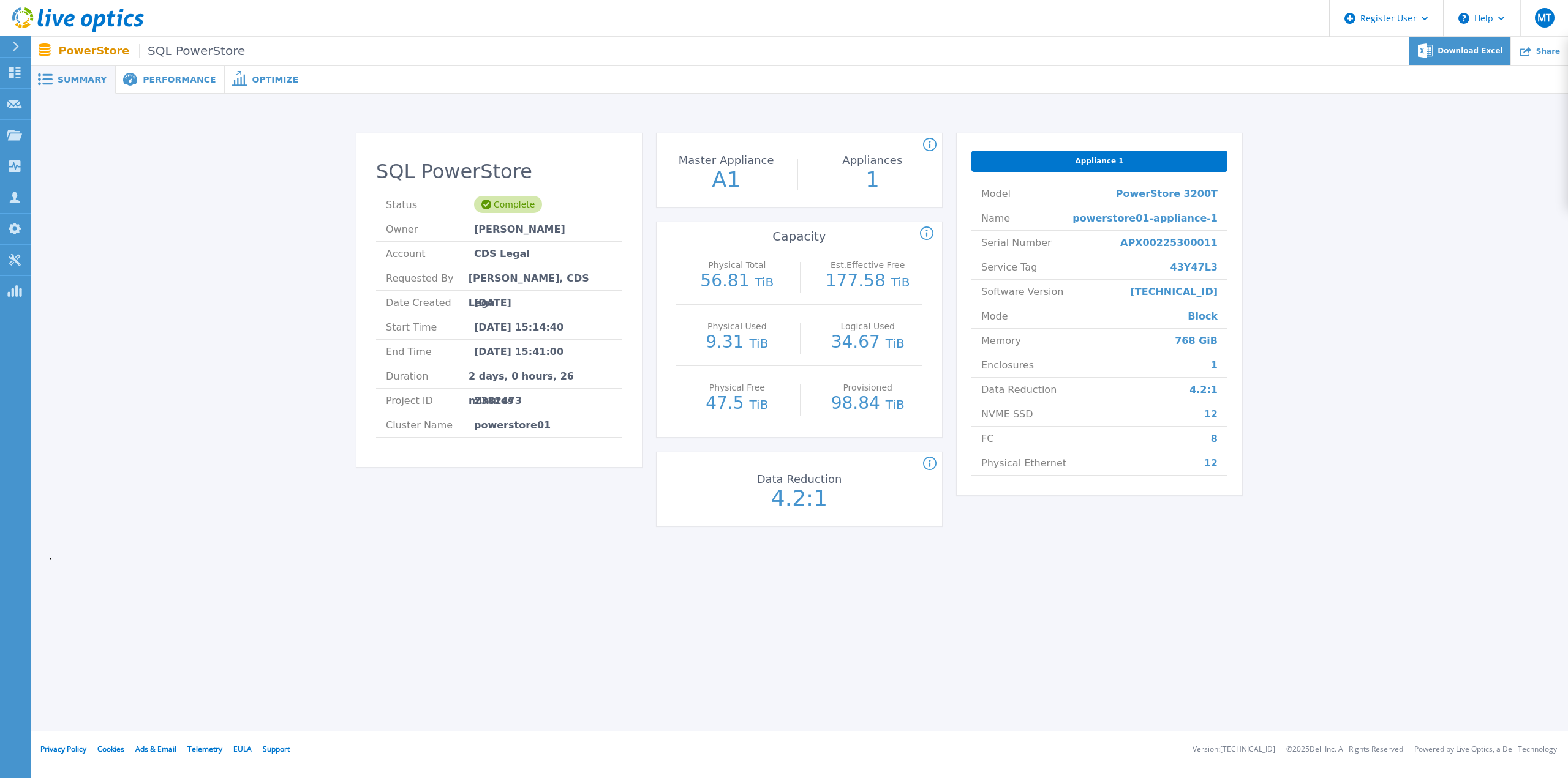
click at [1479, 52] on span "Download Excel" at bounding box center [1470, 50] width 65 height 8
click at [9, 139] on icon at bounding box center [15, 135] width 15 height 10
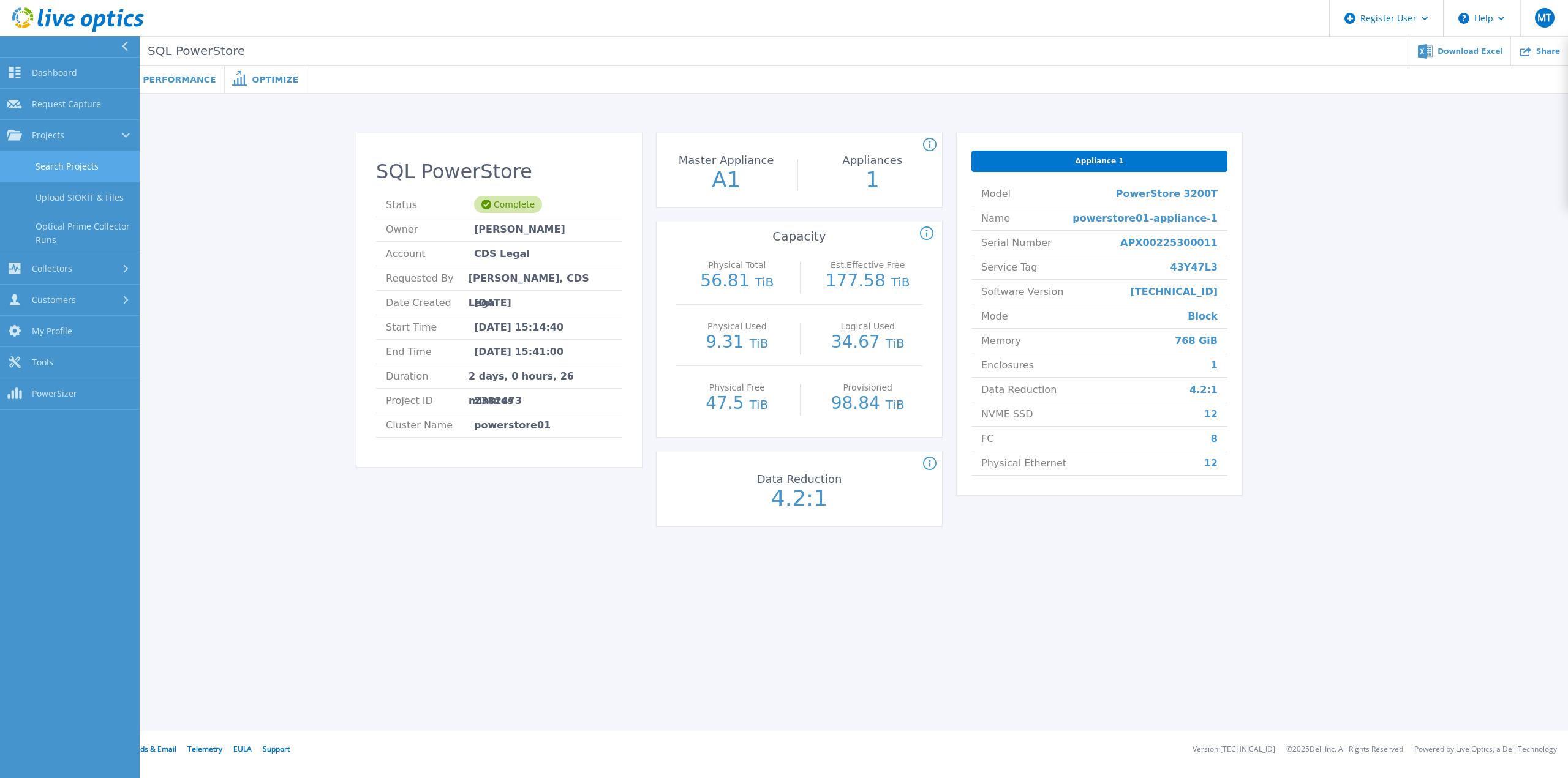
click at [66, 160] on link "Search Projects" at bounding box center [69, 167] width 140 height 31
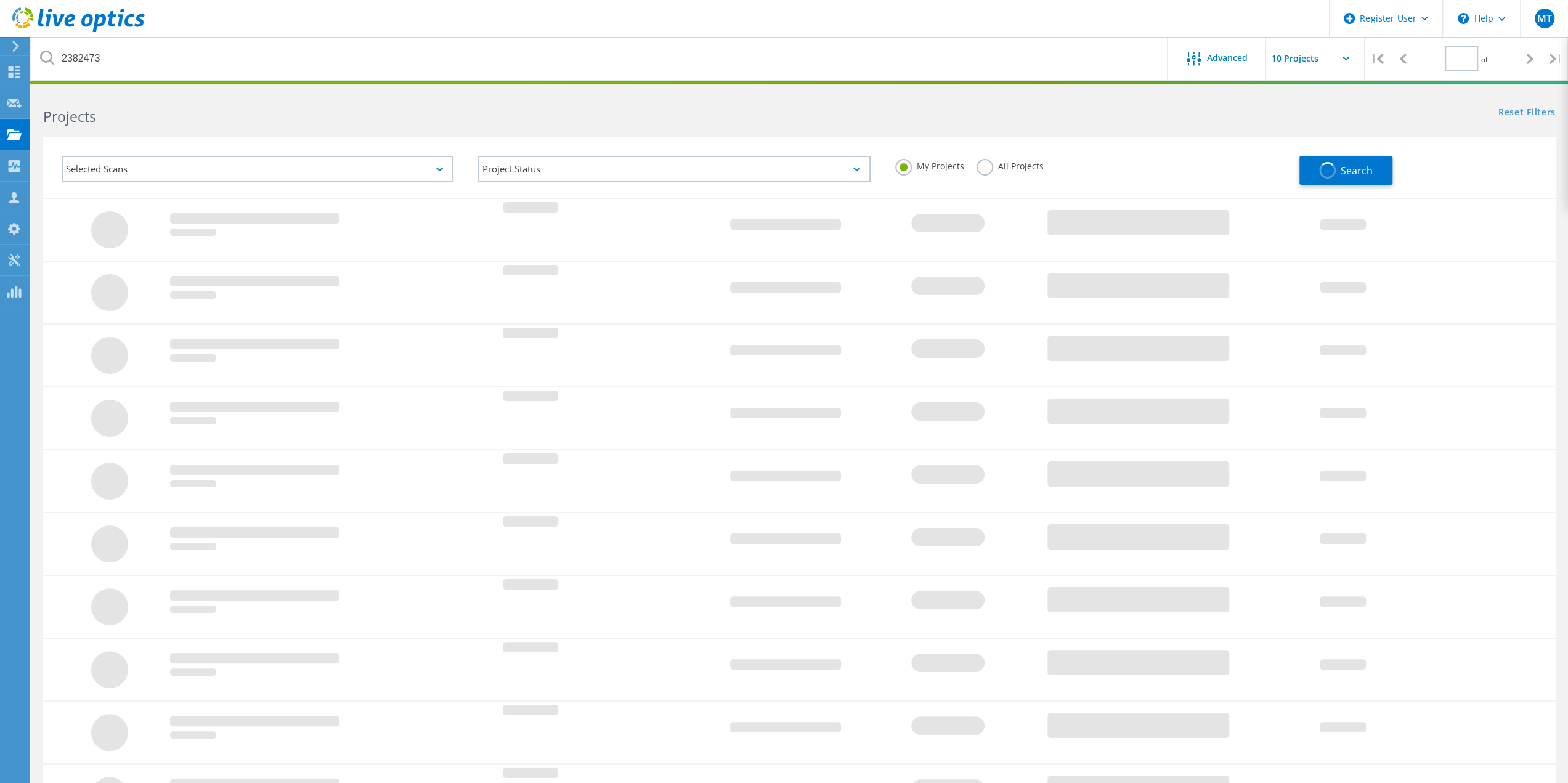
type input "1"
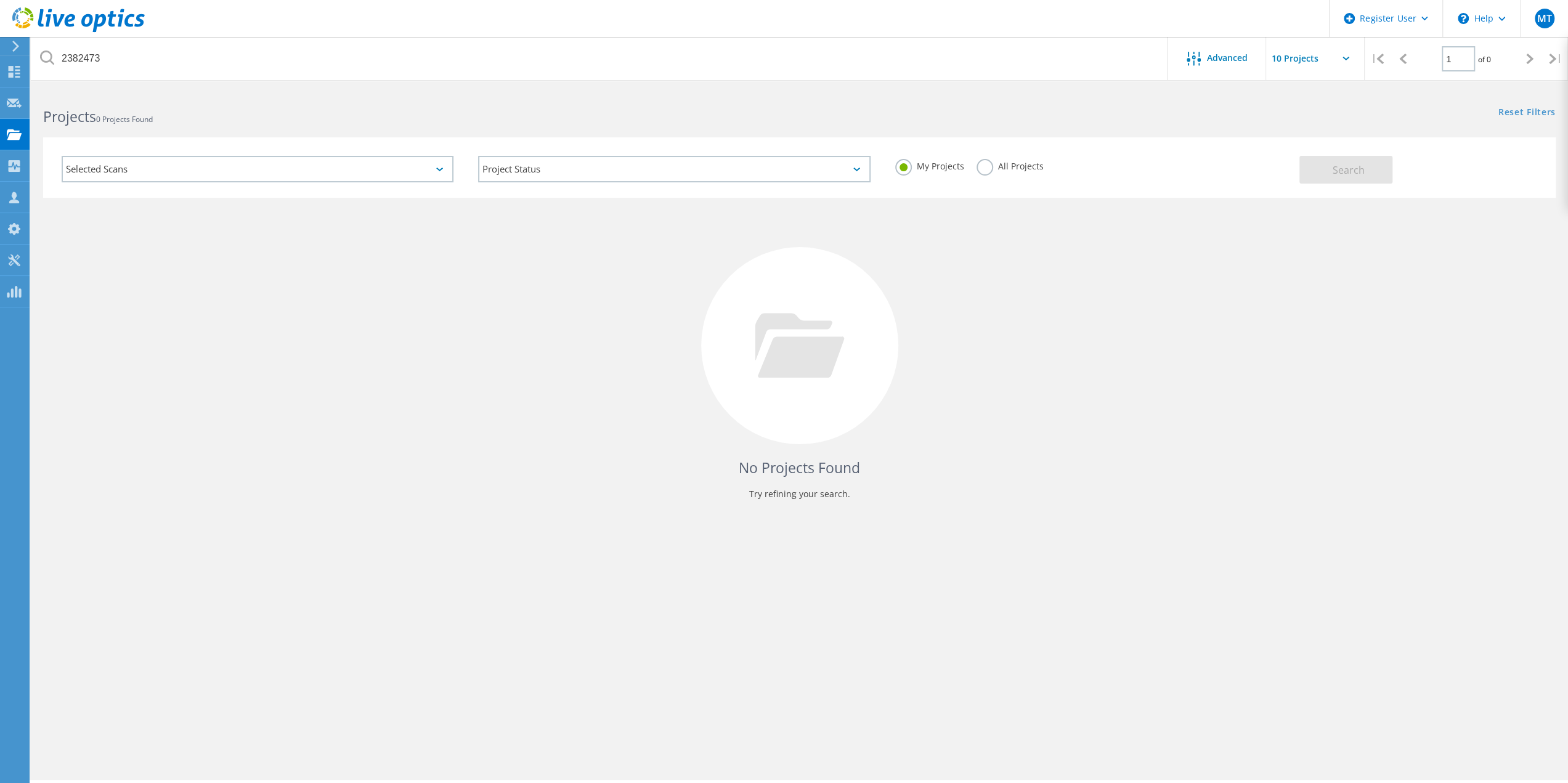
click at [985, 169] on label "All Projects" at bounding box center [1011, 165] width 67 height 12
click at [0, 0] on input "All Projects" at bounding box center [0, 0] width 0 height 0
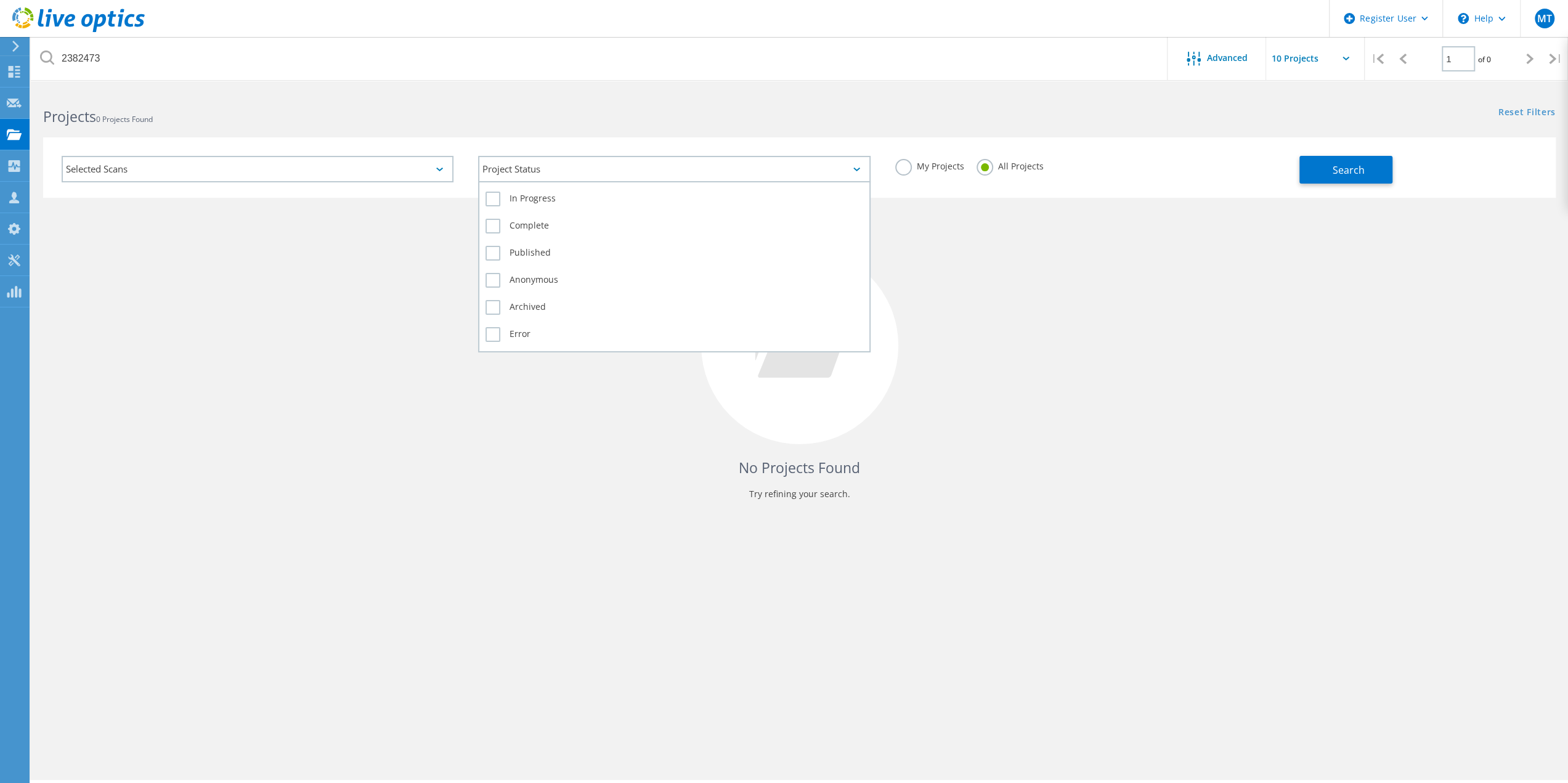
click at [861, 165] on div "Project Status" at bounding box center [674, 169] width 392 height 27
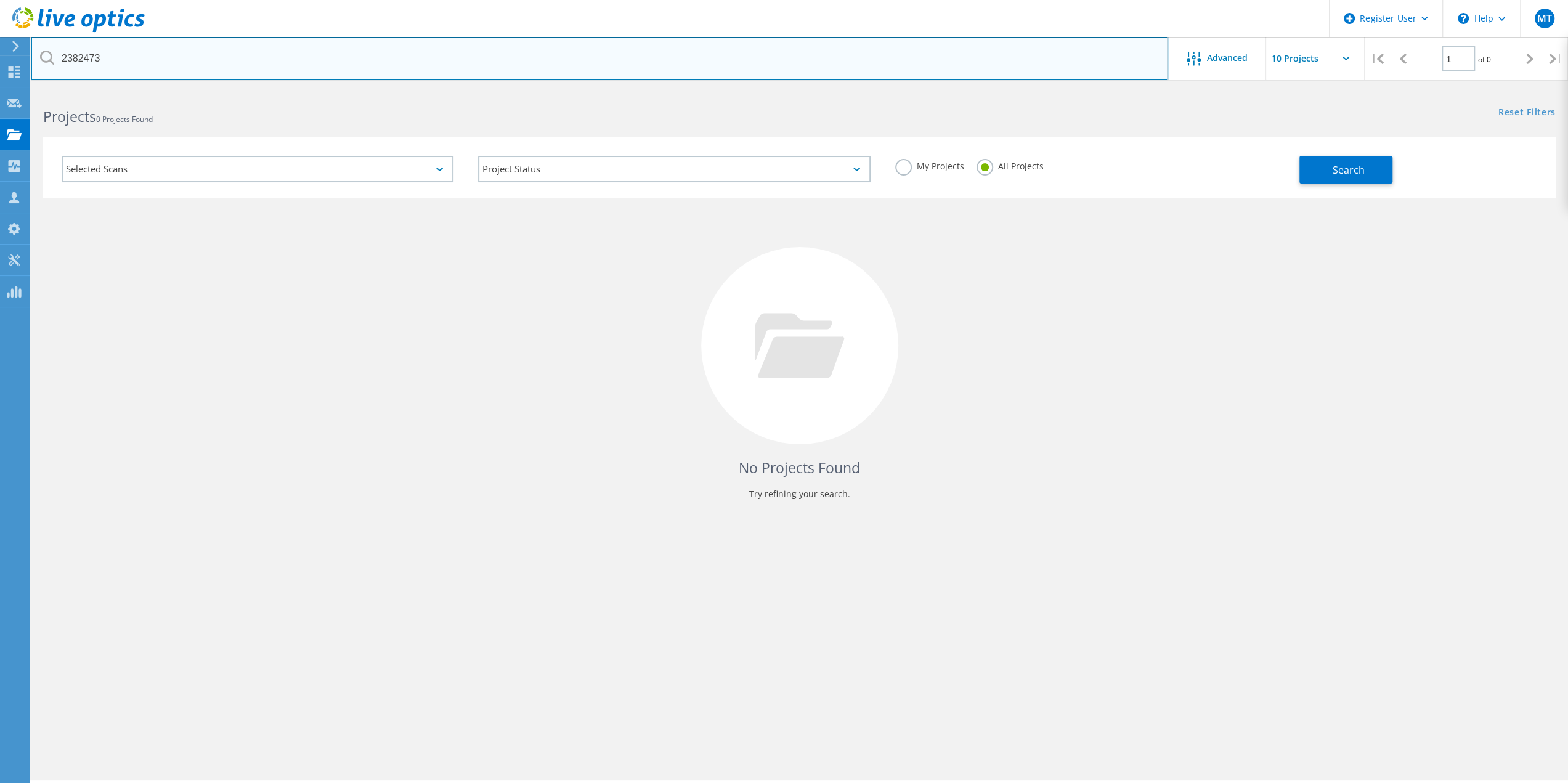
click at [72, 58] on input "2382473" at bounding box center [600, 59] width 1137 height 43
paste input "558"
type input "2382558"
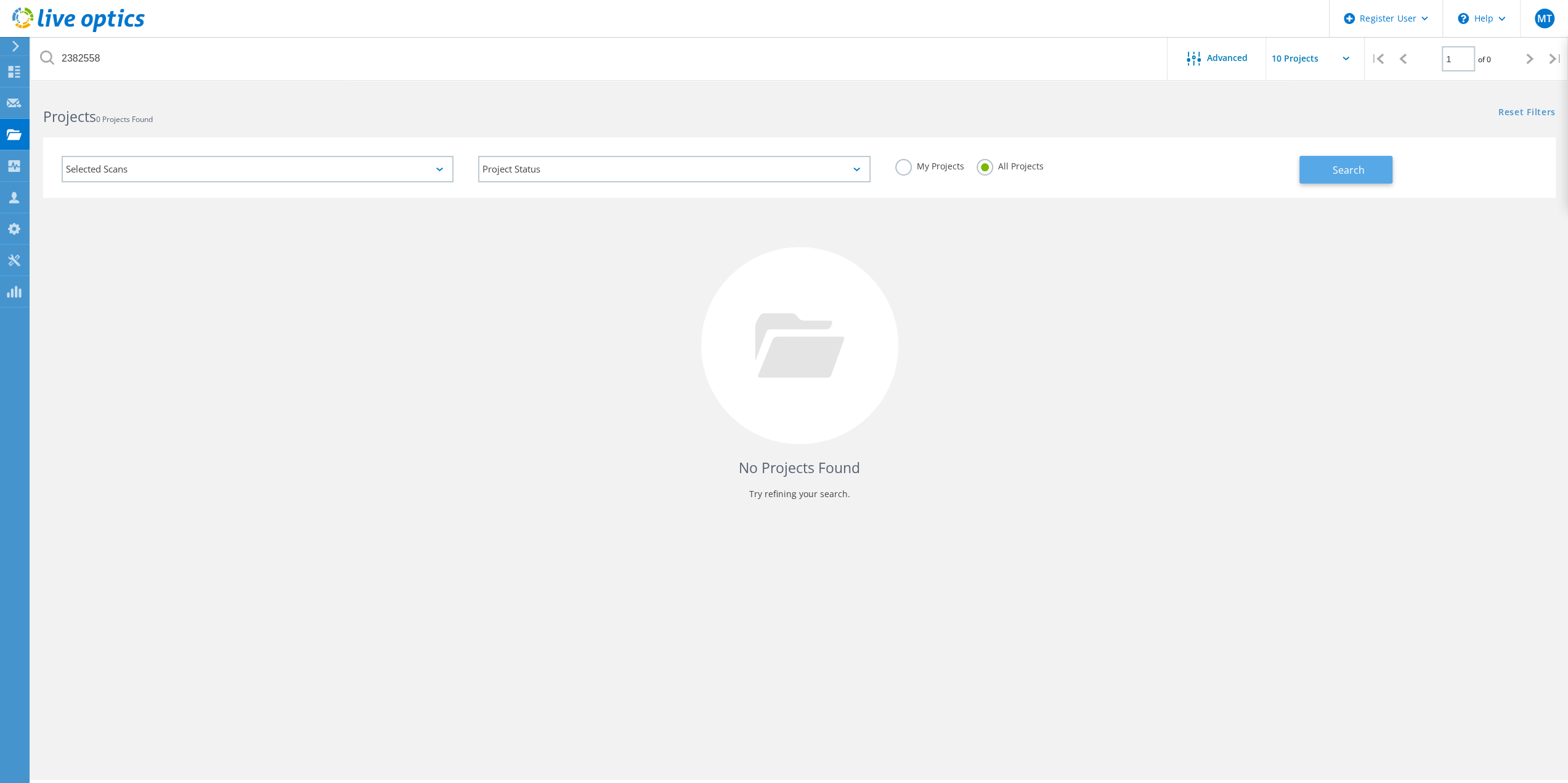
click at [1343, 169] on span "Search" at bounding box center [1348, 171] width 32 height 14
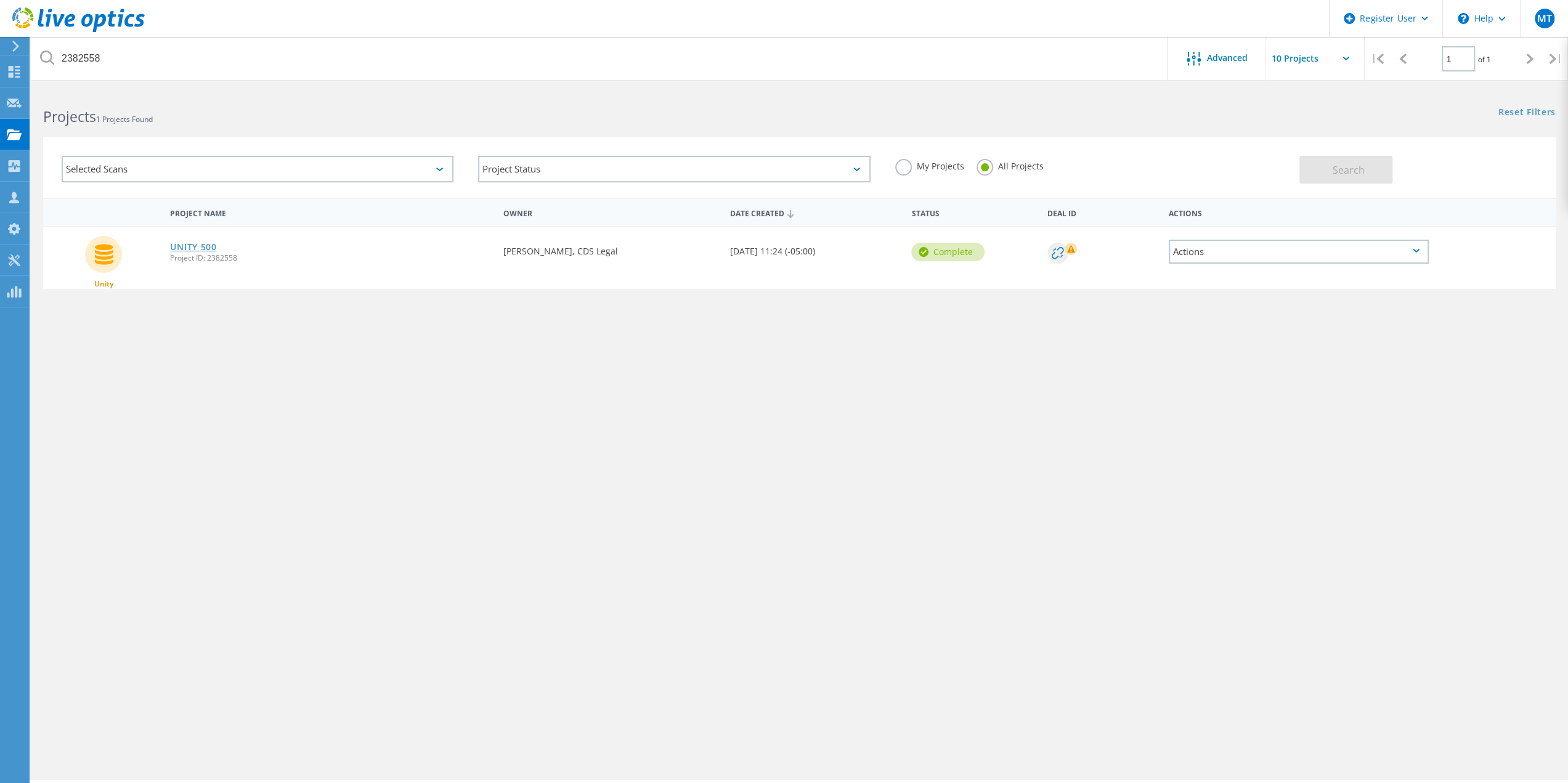
click at [193, 247] on link "UNITY 500" at bounding box center [193, 247] width 47 height 9
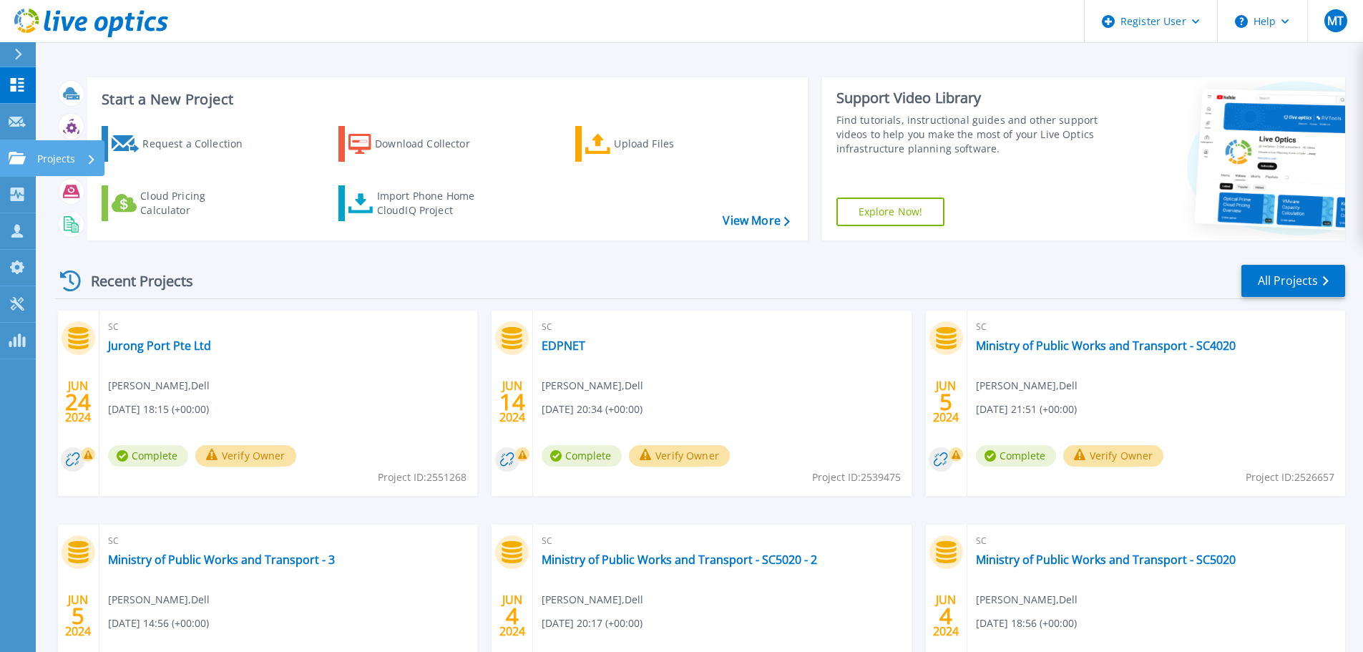
click at [52, 153] on p "Projects" at bounding box center [56, 158] width 38 height 37
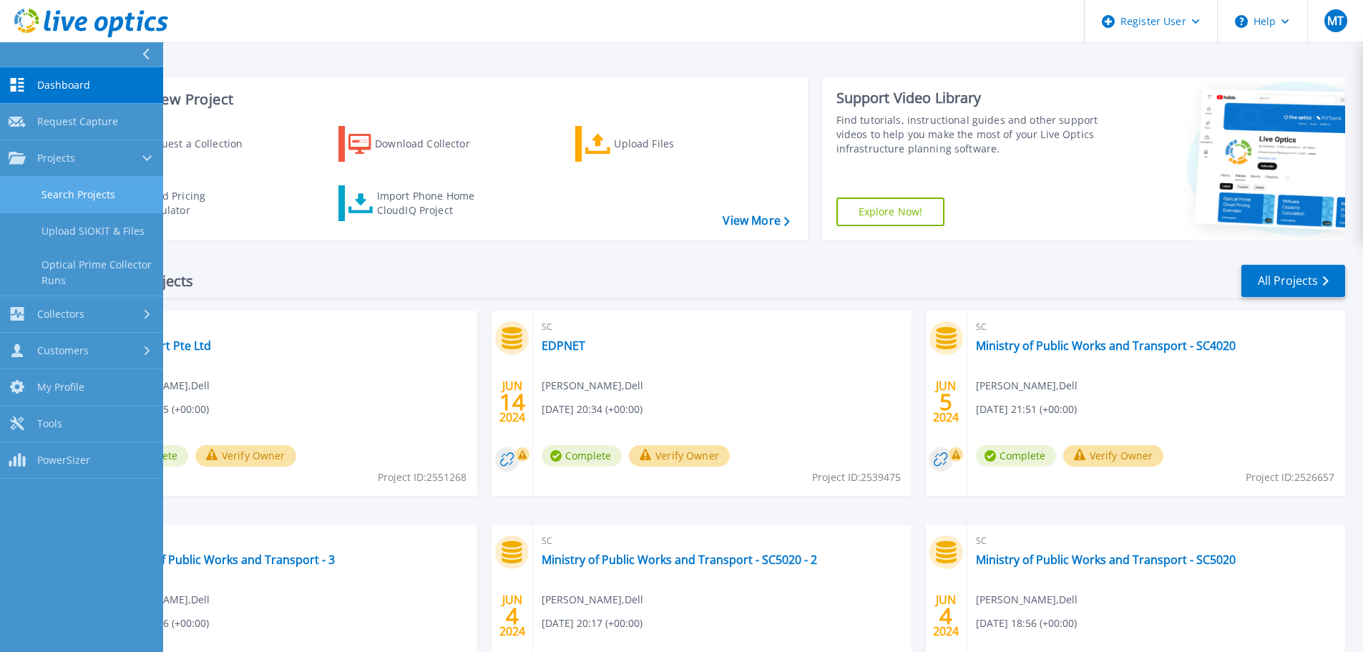
click at [98, 193] on link "Search Projects" at bounding box center [81, 195] width 163 height 36
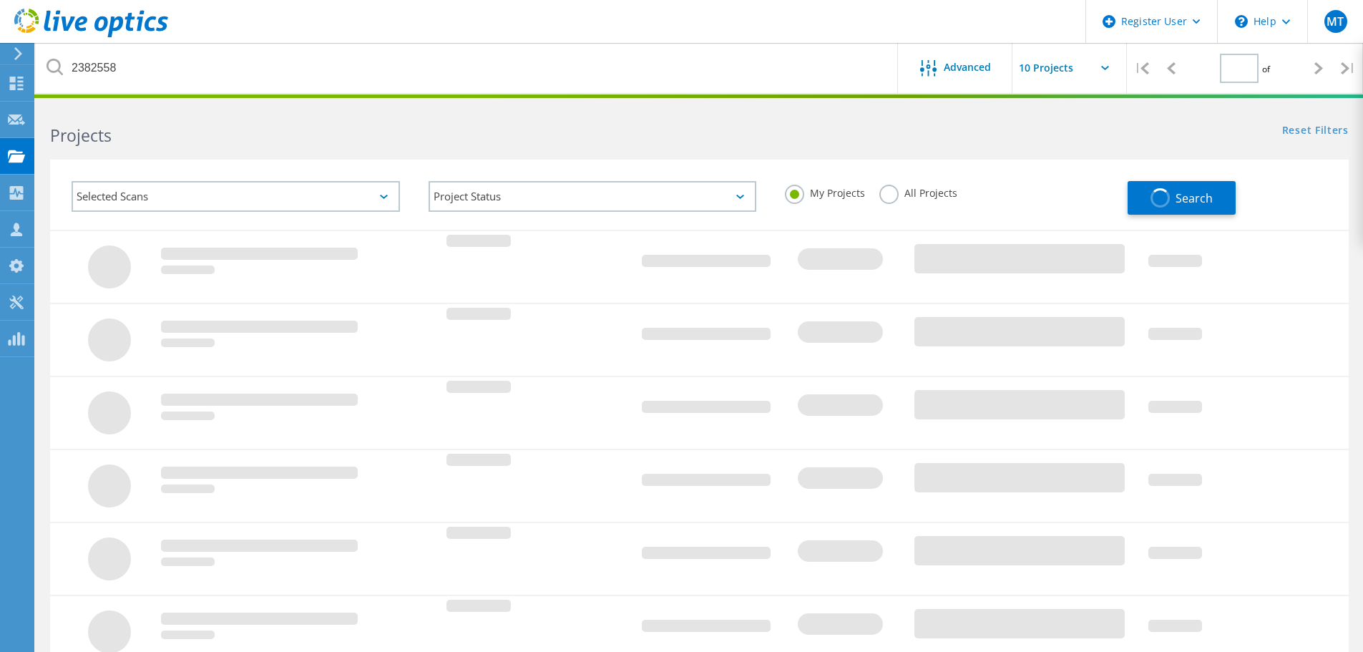
type input "1"
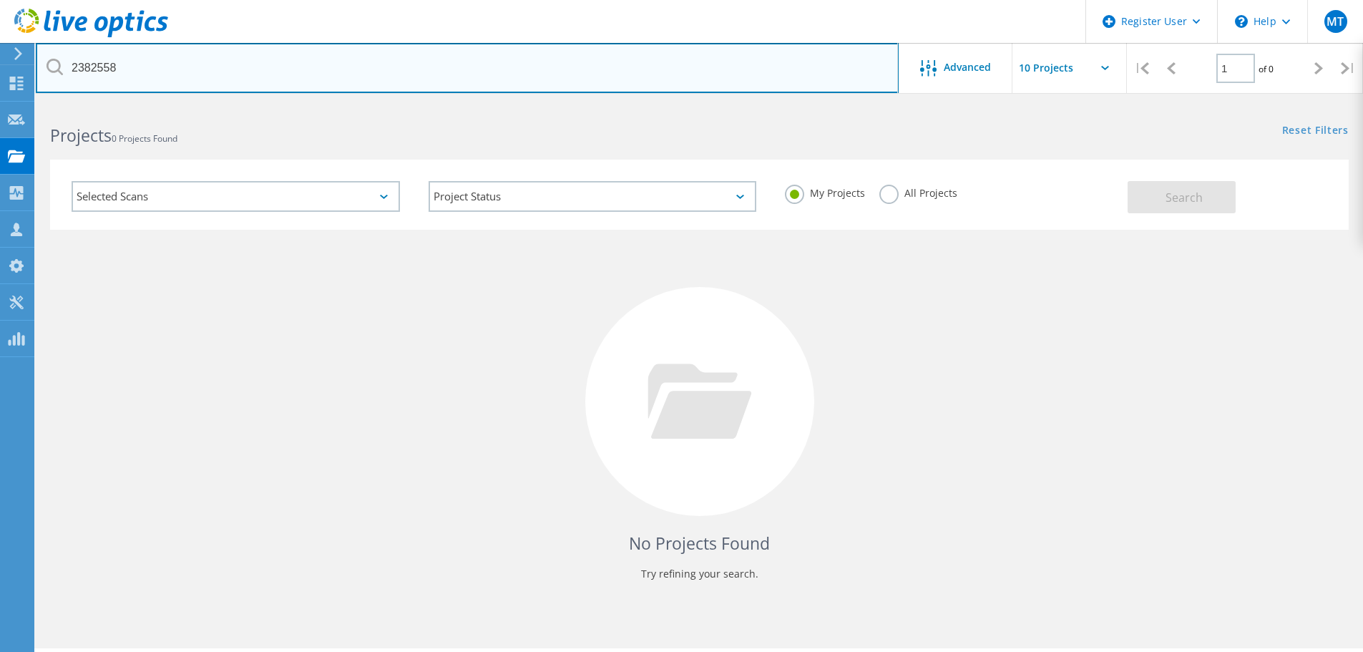
click at [145, 69] on input "2382558" at bounding box center [467, 68] width 863 height 50
paste input "07"
type input "2382507"
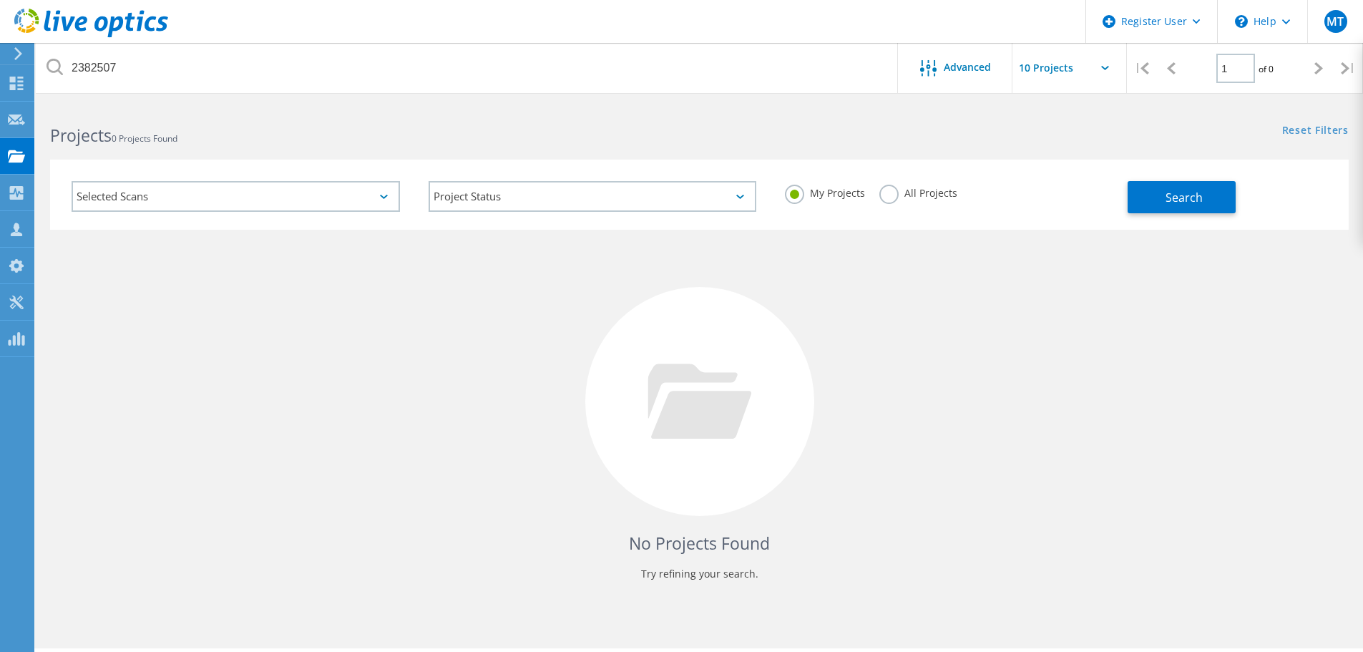
click at [898, 192] on label "All Projects" at bounding box center [918, 192] width 78 height 14
click at [0, 0] on input "All Projects" at bounding box center [0, 0] width 0 height 0
click at [1178, 200] on span "Search" at bounding box center [1183, 198] width 37 height 16
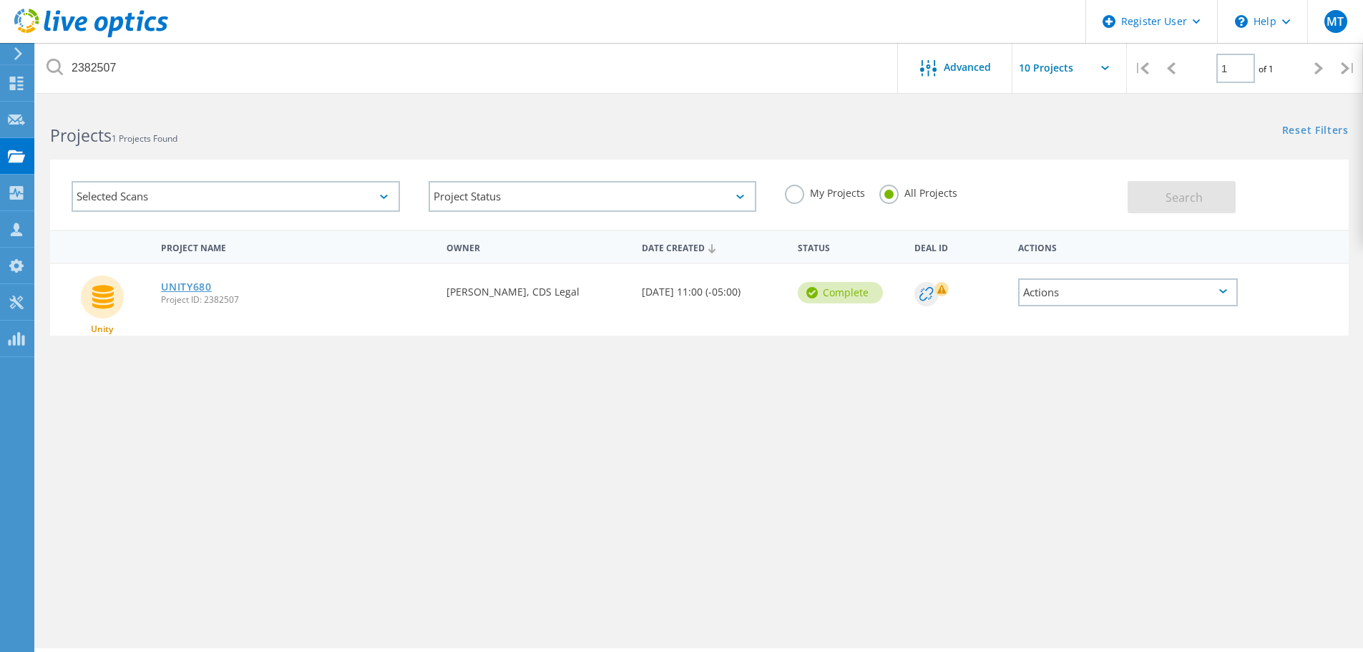
click at [192, 287] on link "UNITY680" at bounding box center [186, 287] width 51 height 10
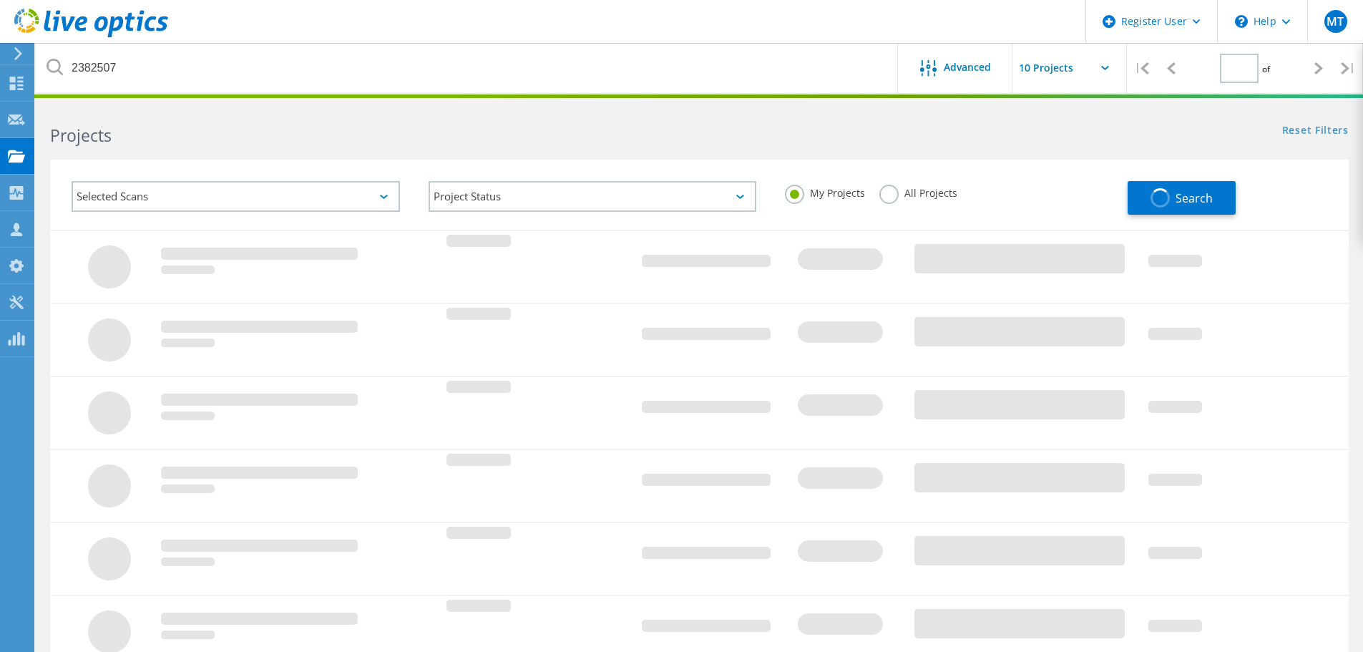
type input "1"
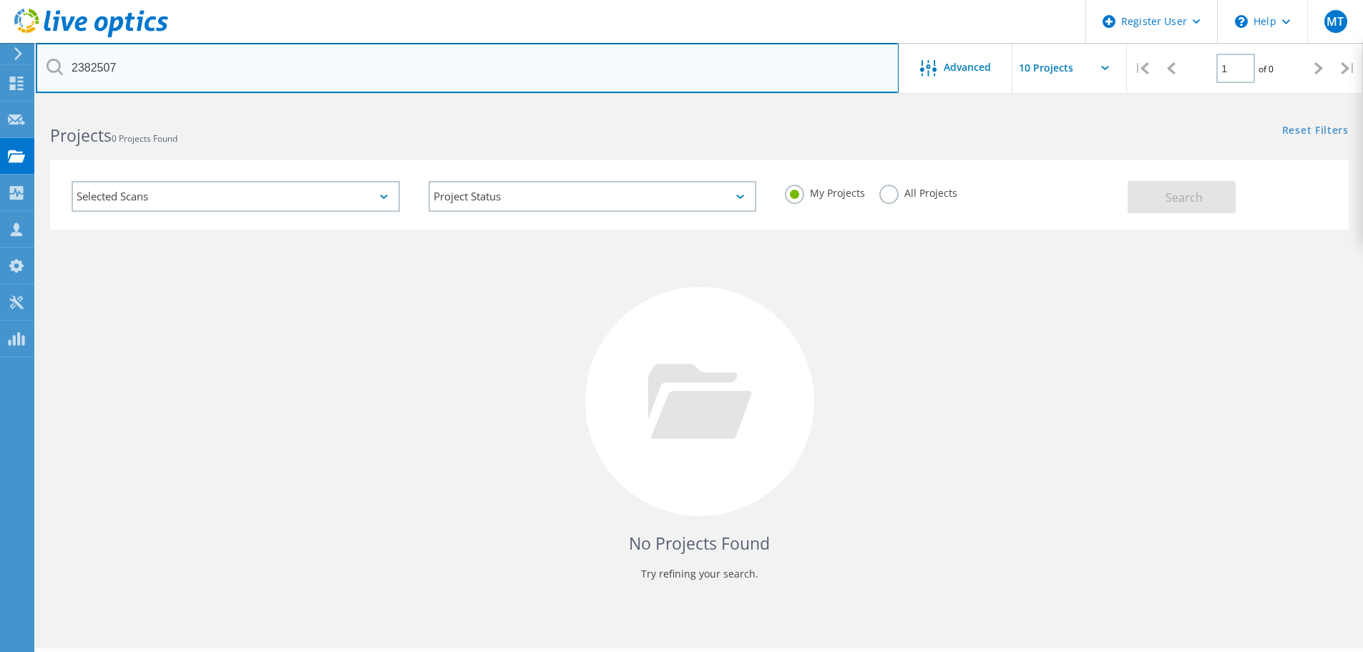
click at [152, 62] on input "2382507" at bounding box center [467, 68] width 863 height 50
paste input "492"
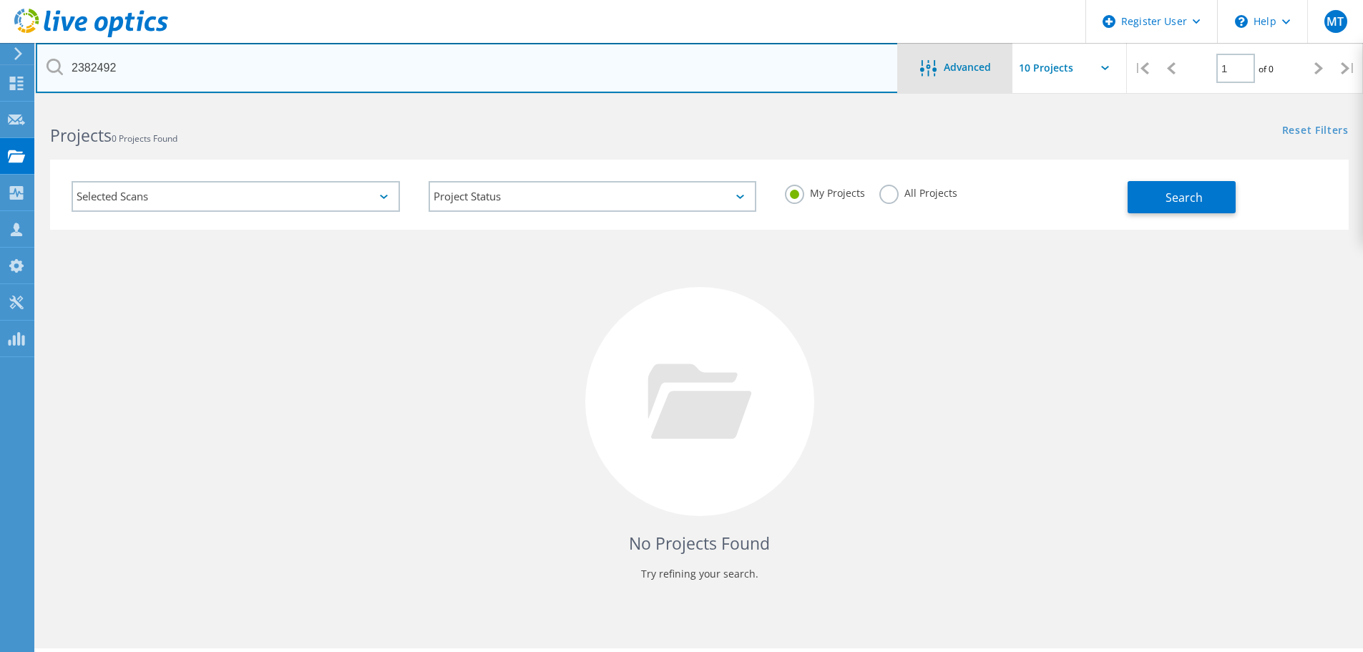
type input "2382492"
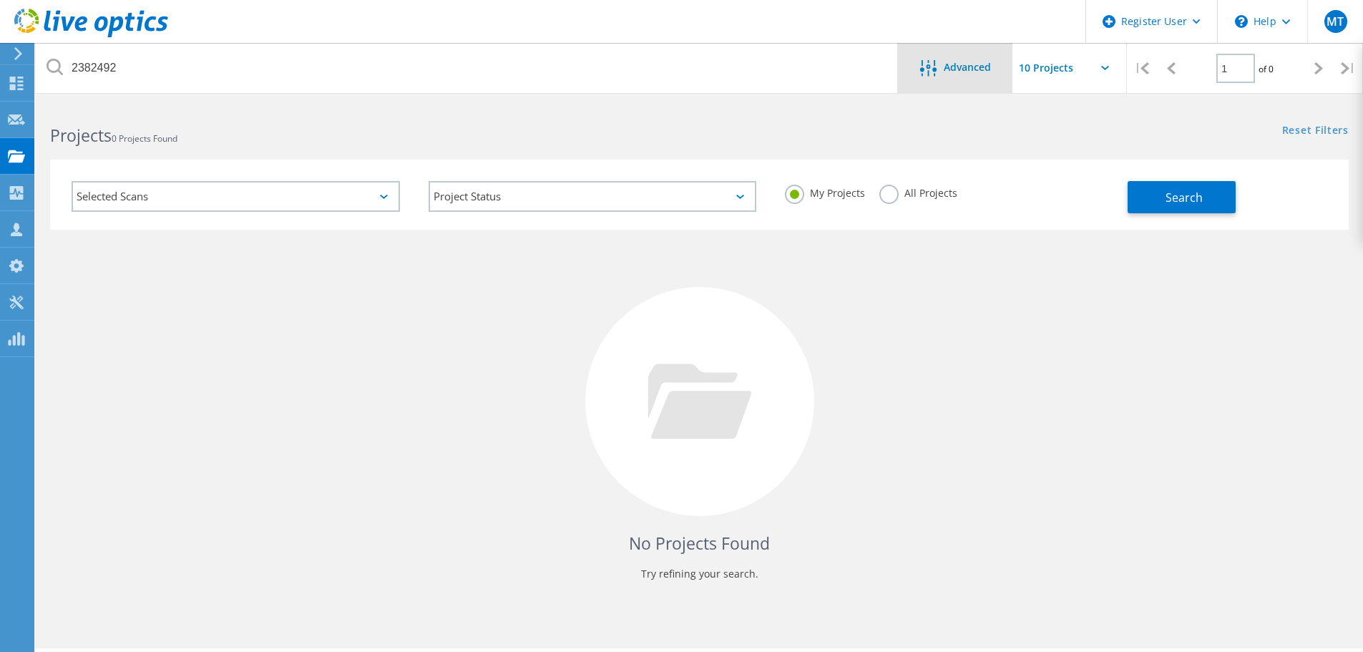
click at [964, 72] on span "Advanced" at bounding box center [966, 67] width 47 height 10
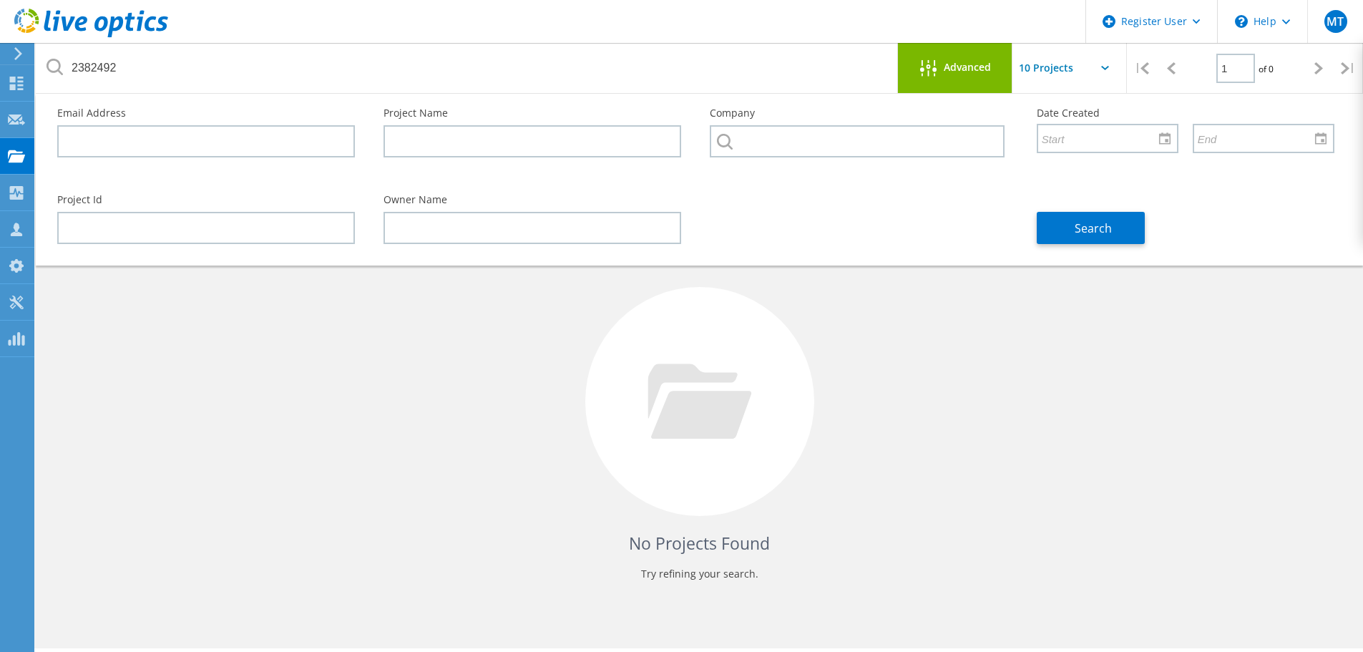
click at [964, 72] on span "Advanced" at bounding box center [966, 67] width 47 height 10
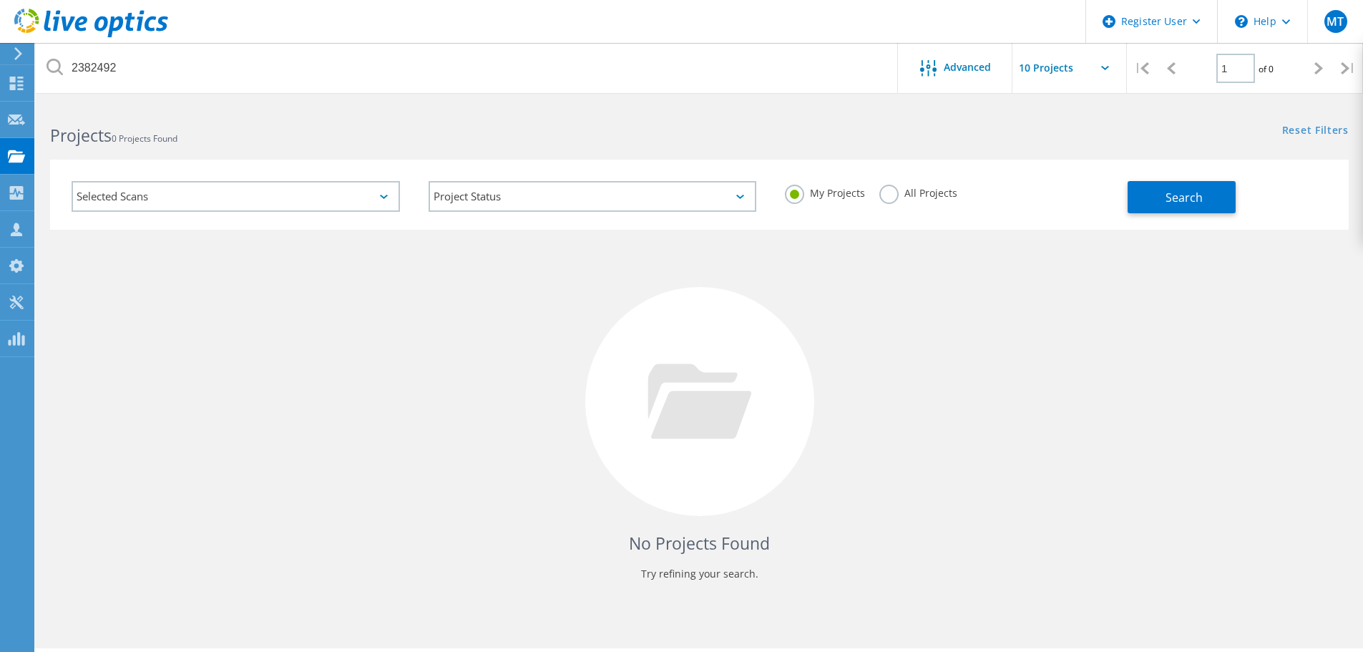
click at [891, 198] on label "All Projects" at bounding box center [918, 192] width 78 height 14
click at [0, 0] on input "All Projects" at bounding box center [0, 0] width 0 height 0
click at [1155, 209] on button "Search" at bounding box center [1181, 197] width 108 height 32
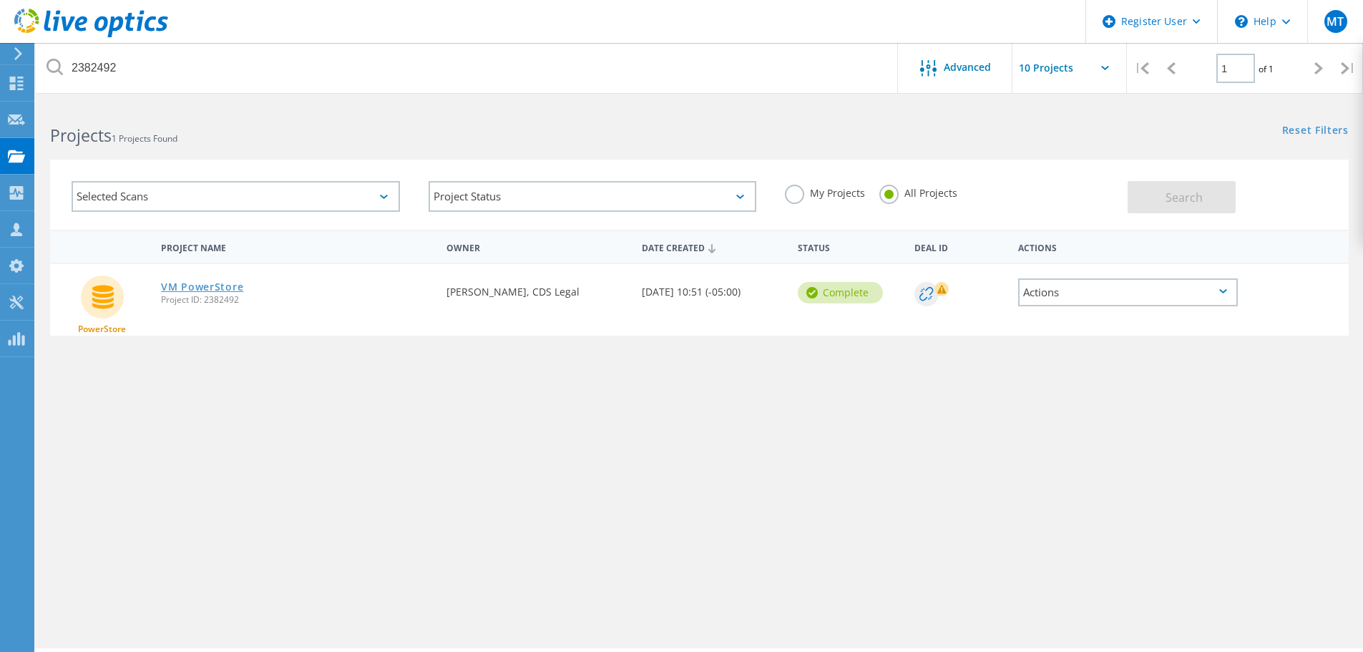
click at [199, 285] on link "VM PowerStore" at bounding box center [202, 287] width 82 height 10
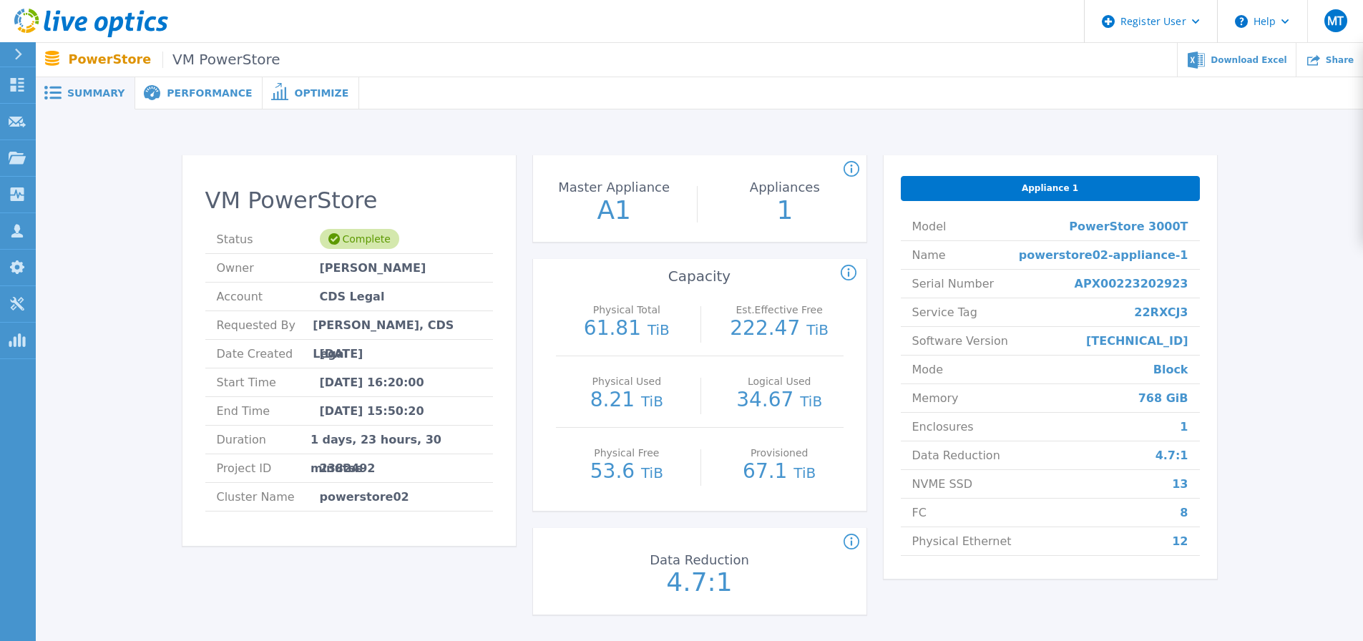
click at [195, 89] on span "Performance" at bounding box center [209, 93] width 85 height 10
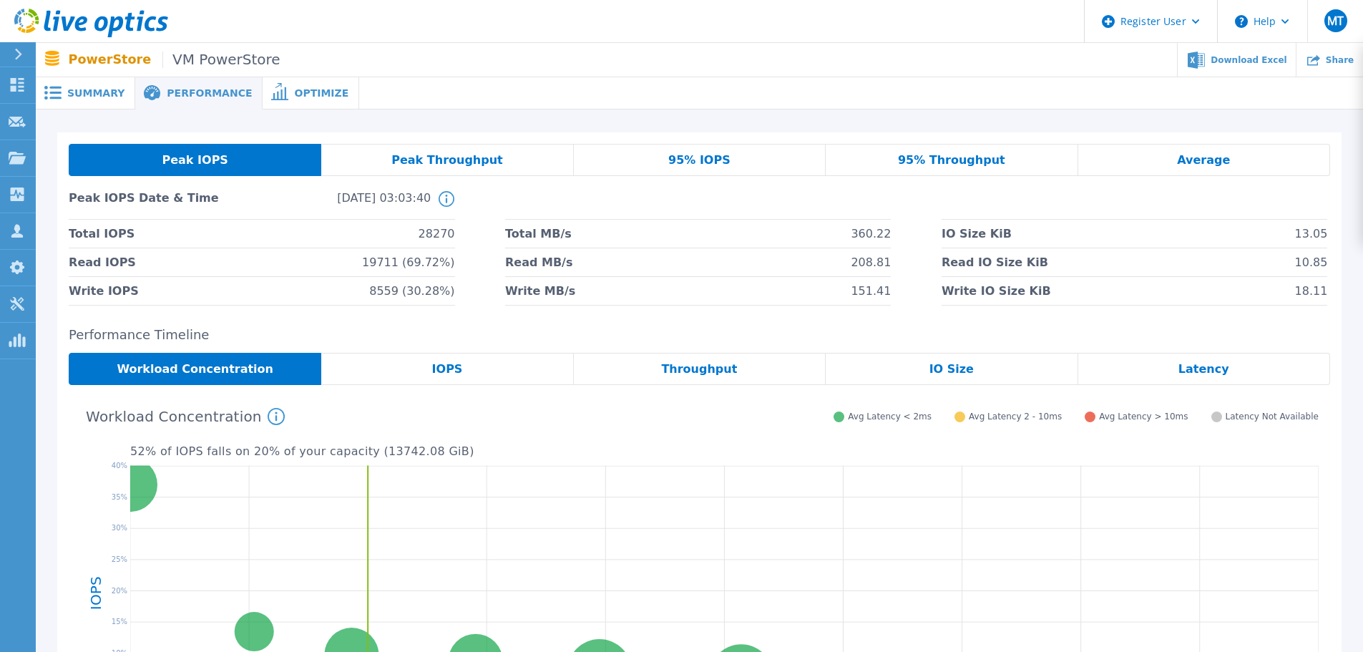
click at [90, 96] on span "Summary" at bounding box center [95, 93] width 57 height 10
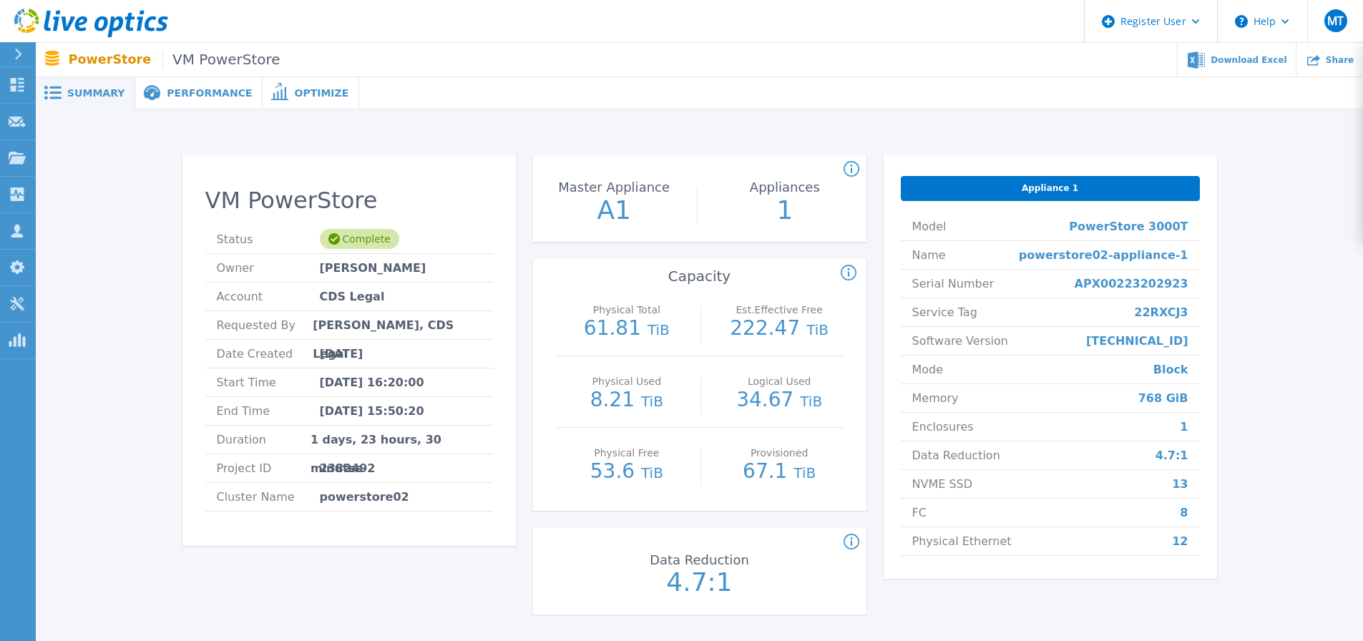
click at [202, 88] on span "Performance" at bounding box center [209, 93] width 85 height 10
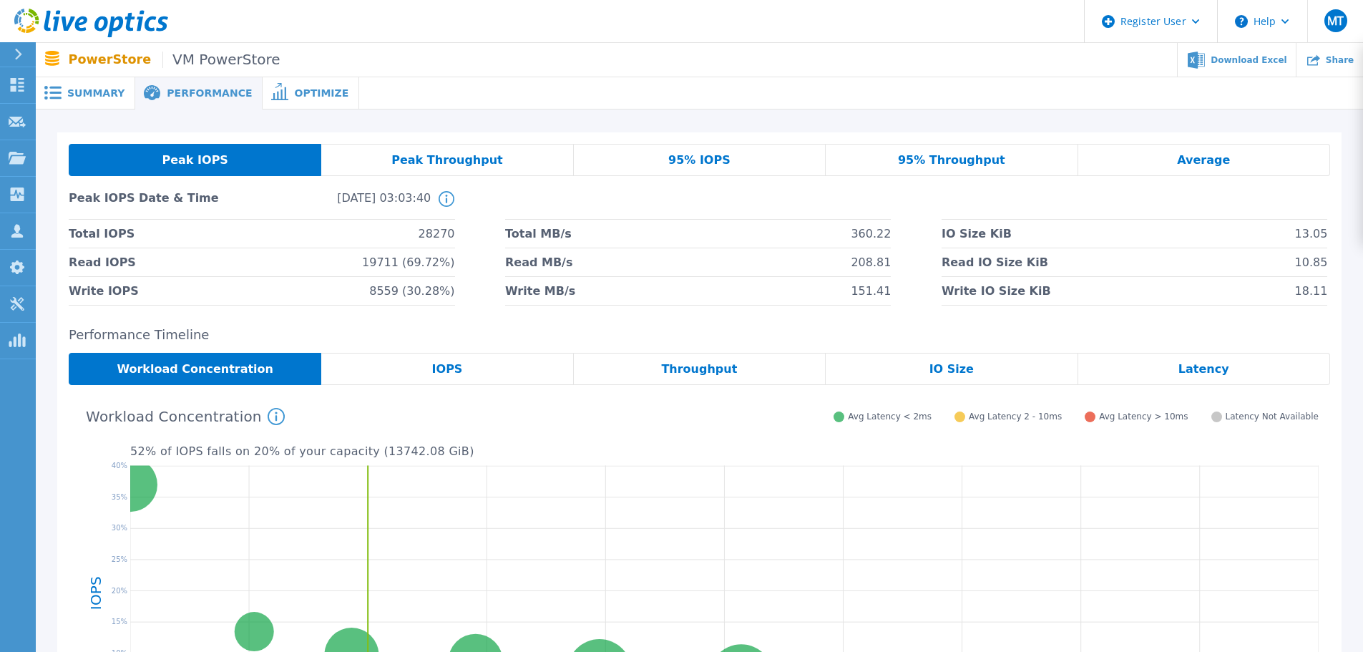
click at [294, 91] on span "Optimize" at bounding box center [321, 93] width 54 height 10
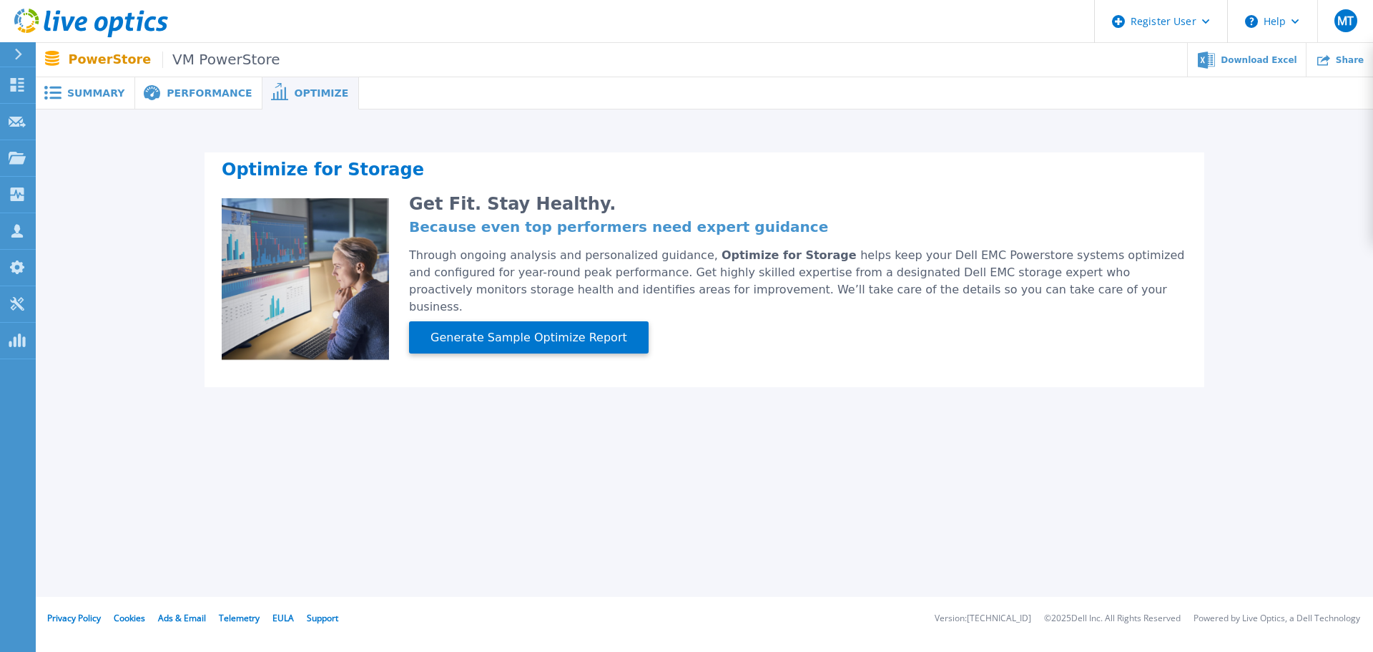
click at [197, 96] on span "Performance" at bounding box center [209, 93] width 85 height 10
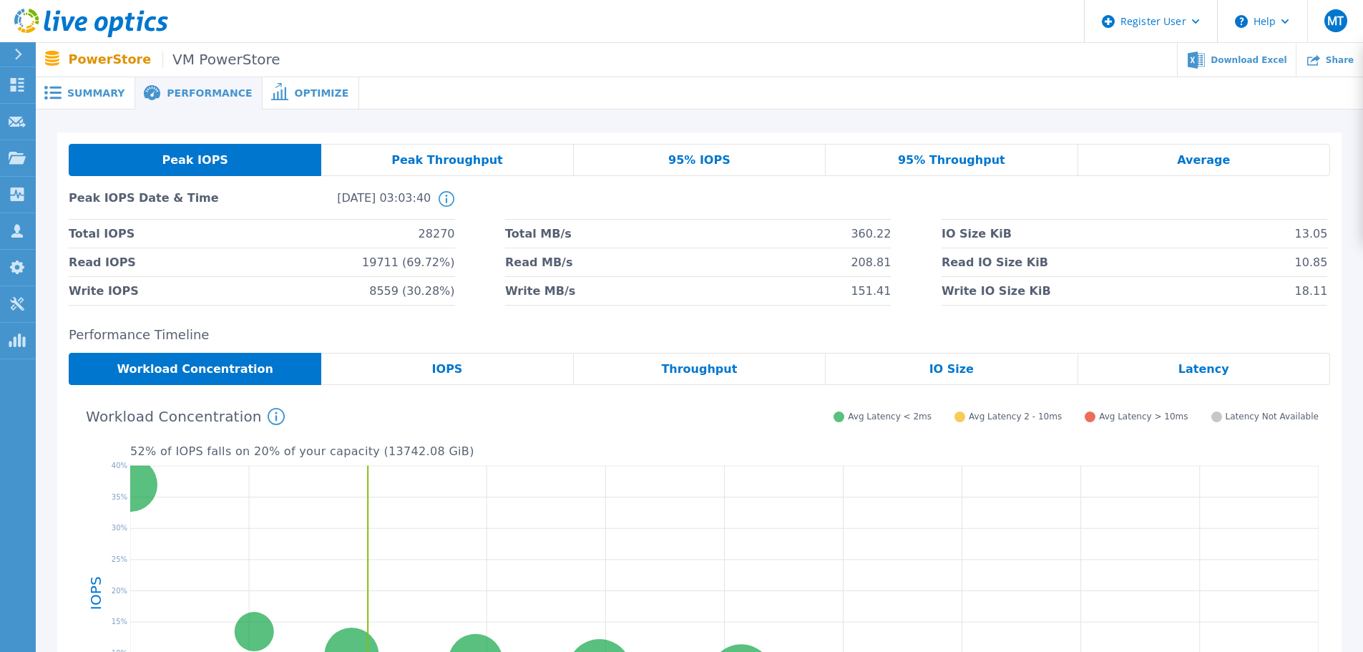
click at [82, 93] on span "Summary" at bounding box center [95, 93] width 57 height 10
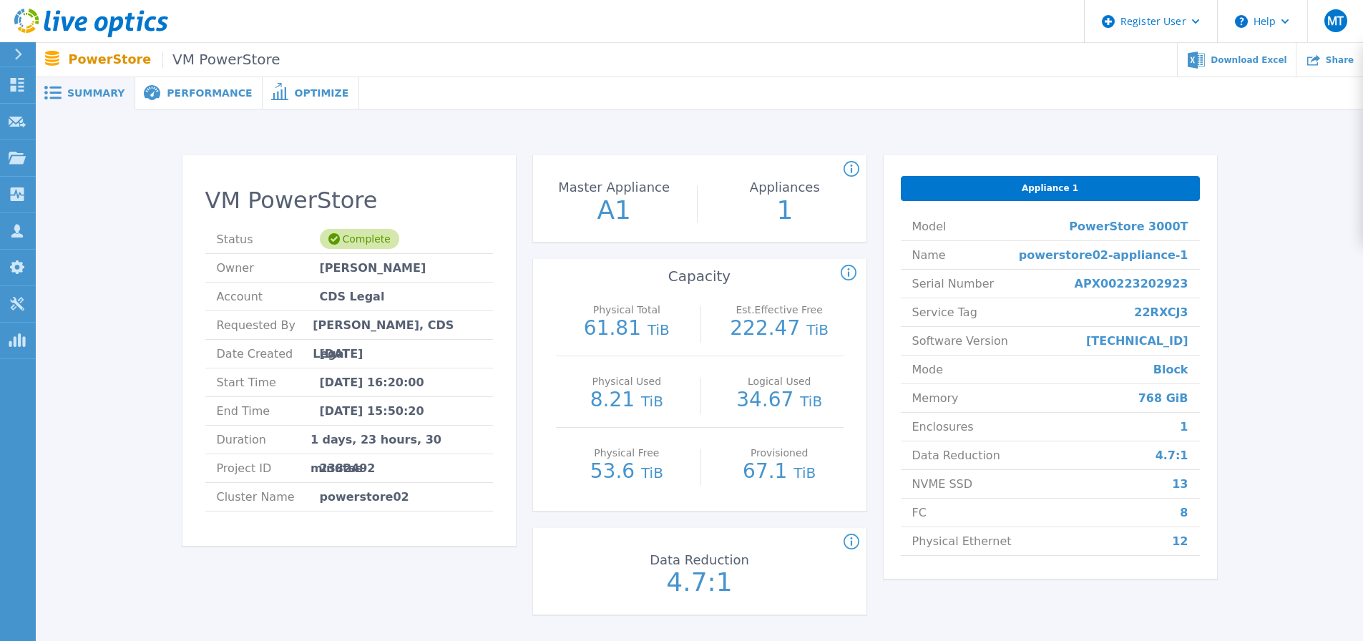
click at [154, 393] on div "VM PowerStore Status Complete Owner Thomas Sylvester Account CDS Legal Requeste…" at bounding box center [699, 387] width 1284 height 511
click at [176, 90] on span "Performance" at bounding box center [209, 93] width 85 height 10
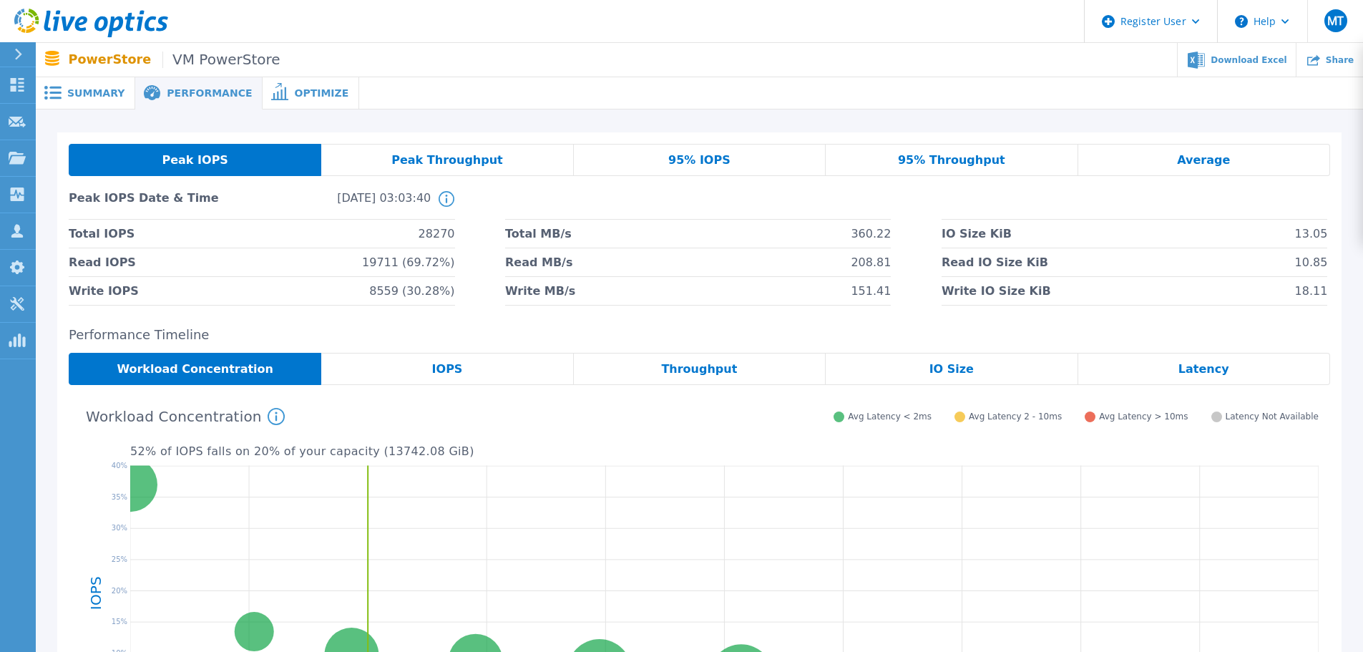
click at [294, 89] on span "Optimize" at bounding box center [321, 93] width 54 height 10
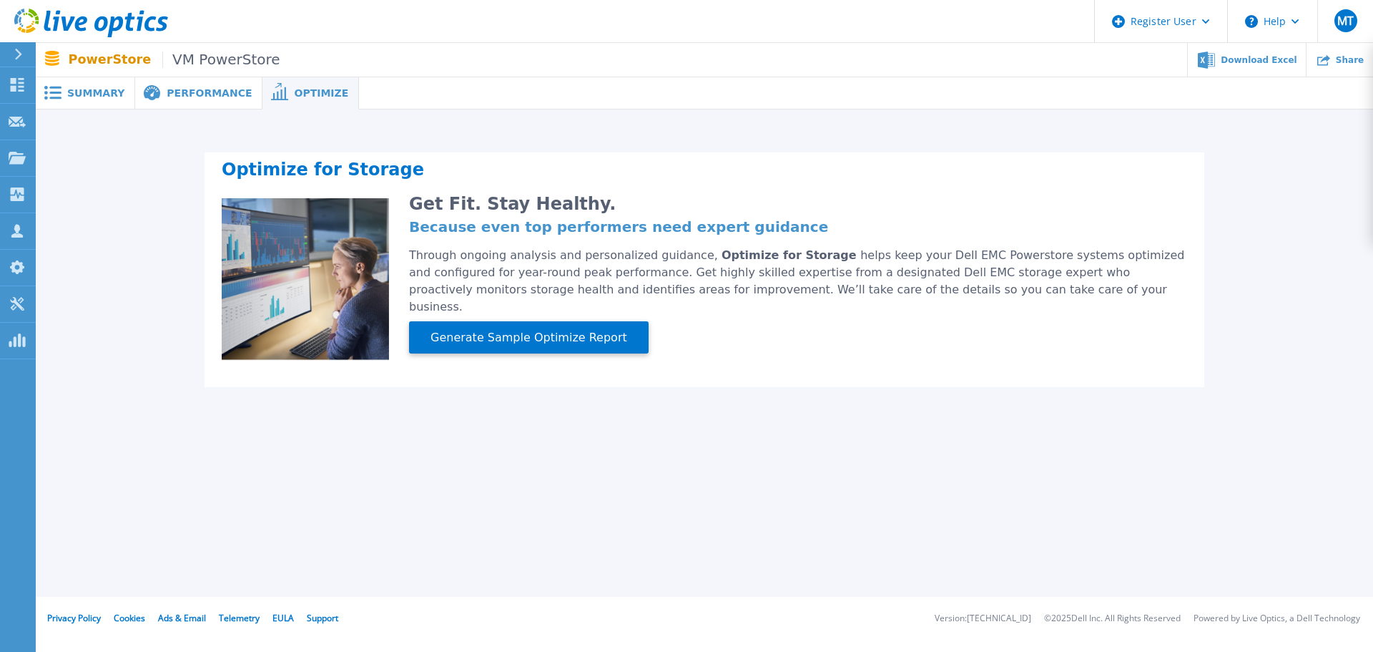
click at [202, 92] on span "Performance" at bounding box center [209, 93] width 85 height 10
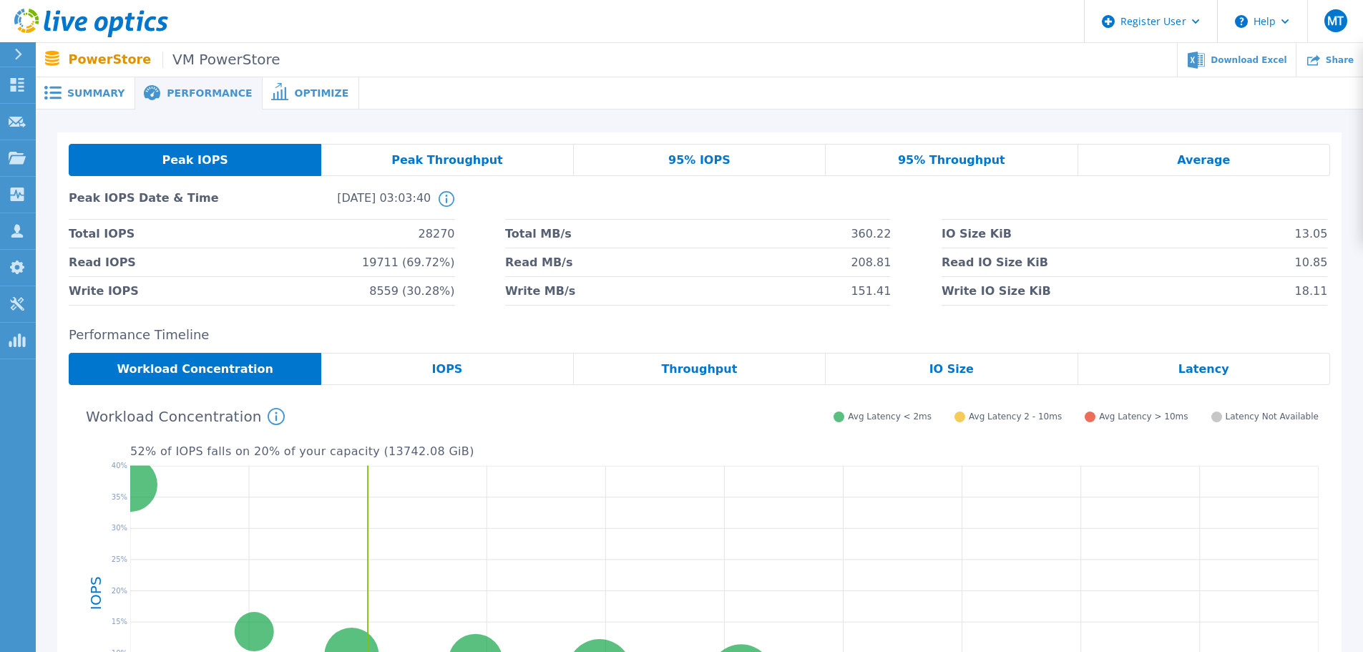
click at [434, 157] on span "Peak Throughput" at bounding box center [447, 160] width 112 height 11
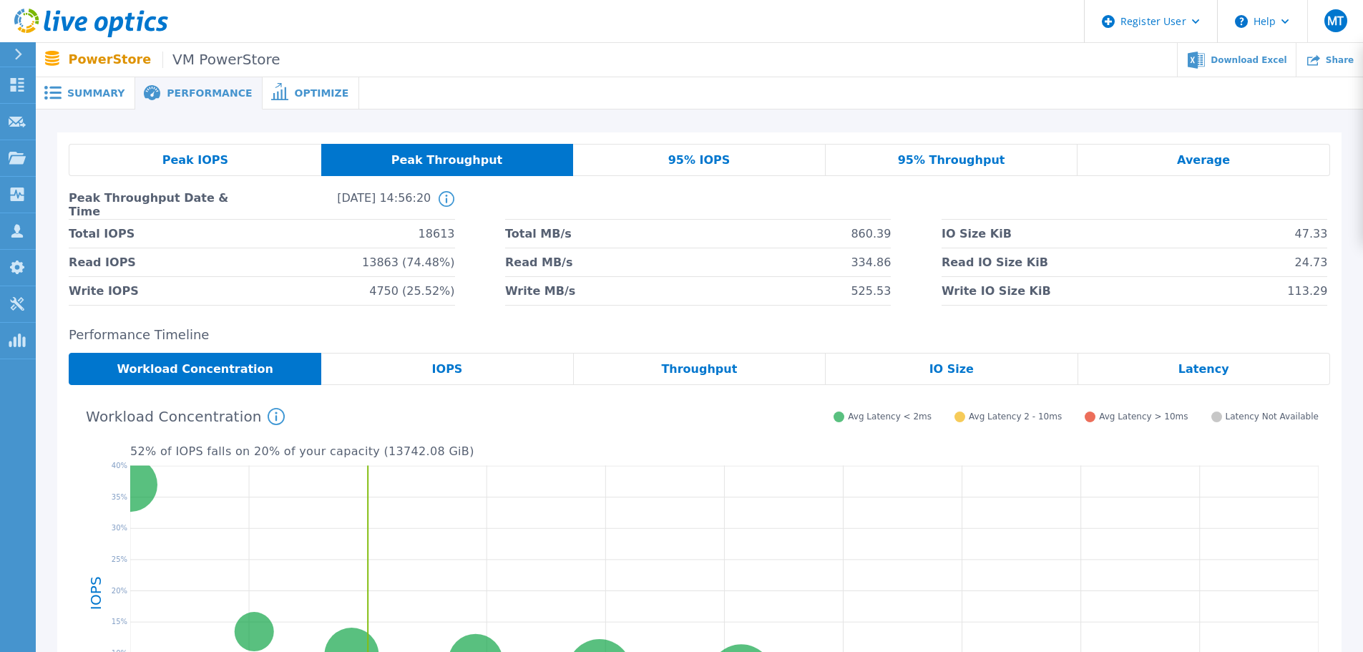
click at [94, 88] on span "Summary" at bounding box center [95, 93] width 57 height 10
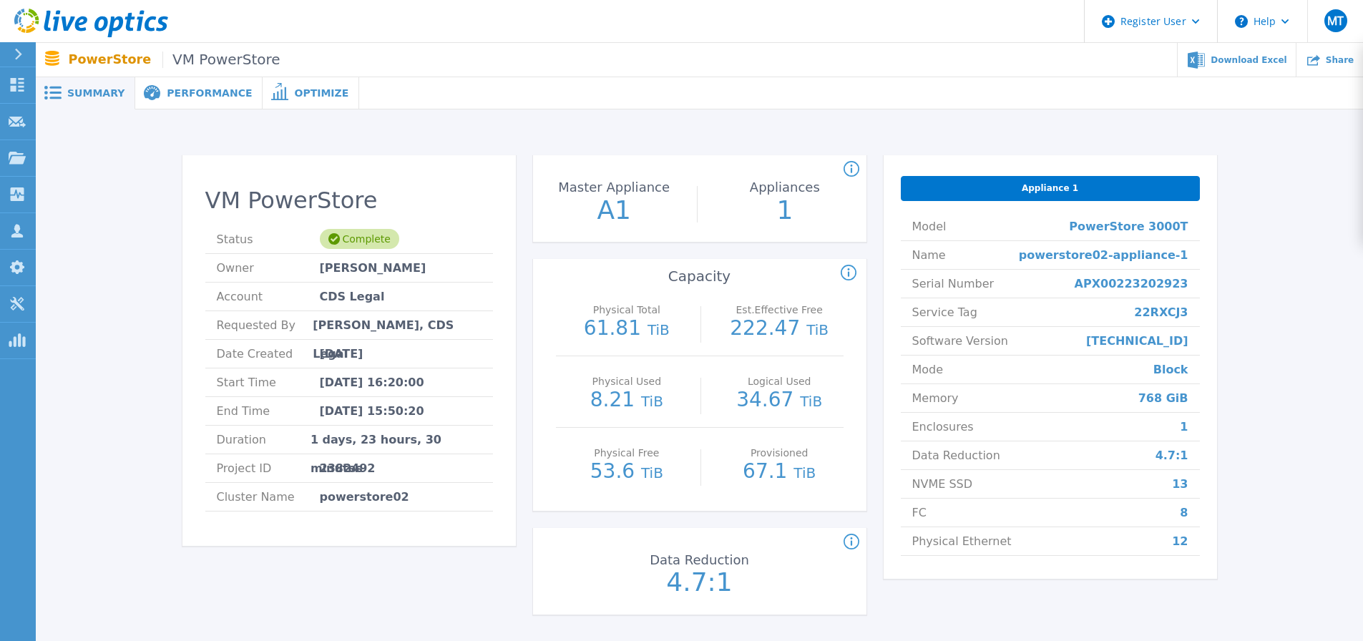
click at [1117, 283] on span "APX00223202923" at bounding box center [1131, 284] width 114 height 28
copy span "APX00223202923"
click at [1162, 310] on span "22RXCJ3" at bounding box center [1161, 312] width 54 height 28
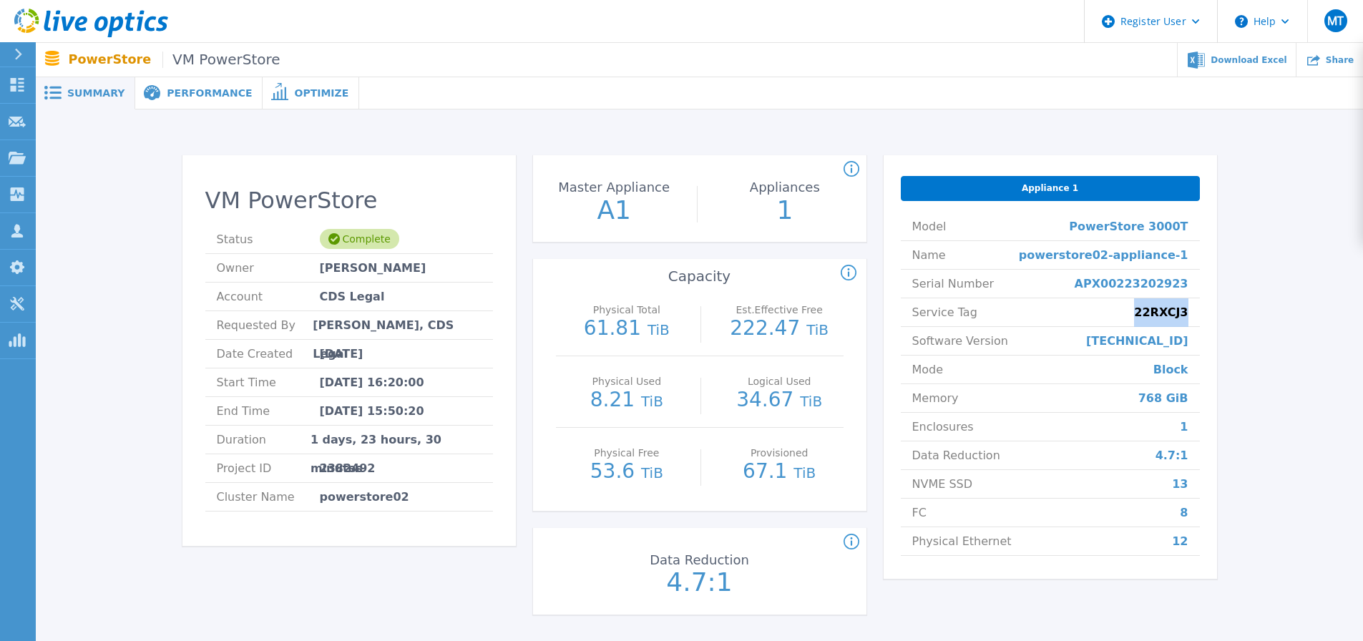
copy span "22RXCJ3"
